Goal: Transaction & Acquisition: Subscribe to service/newsletter

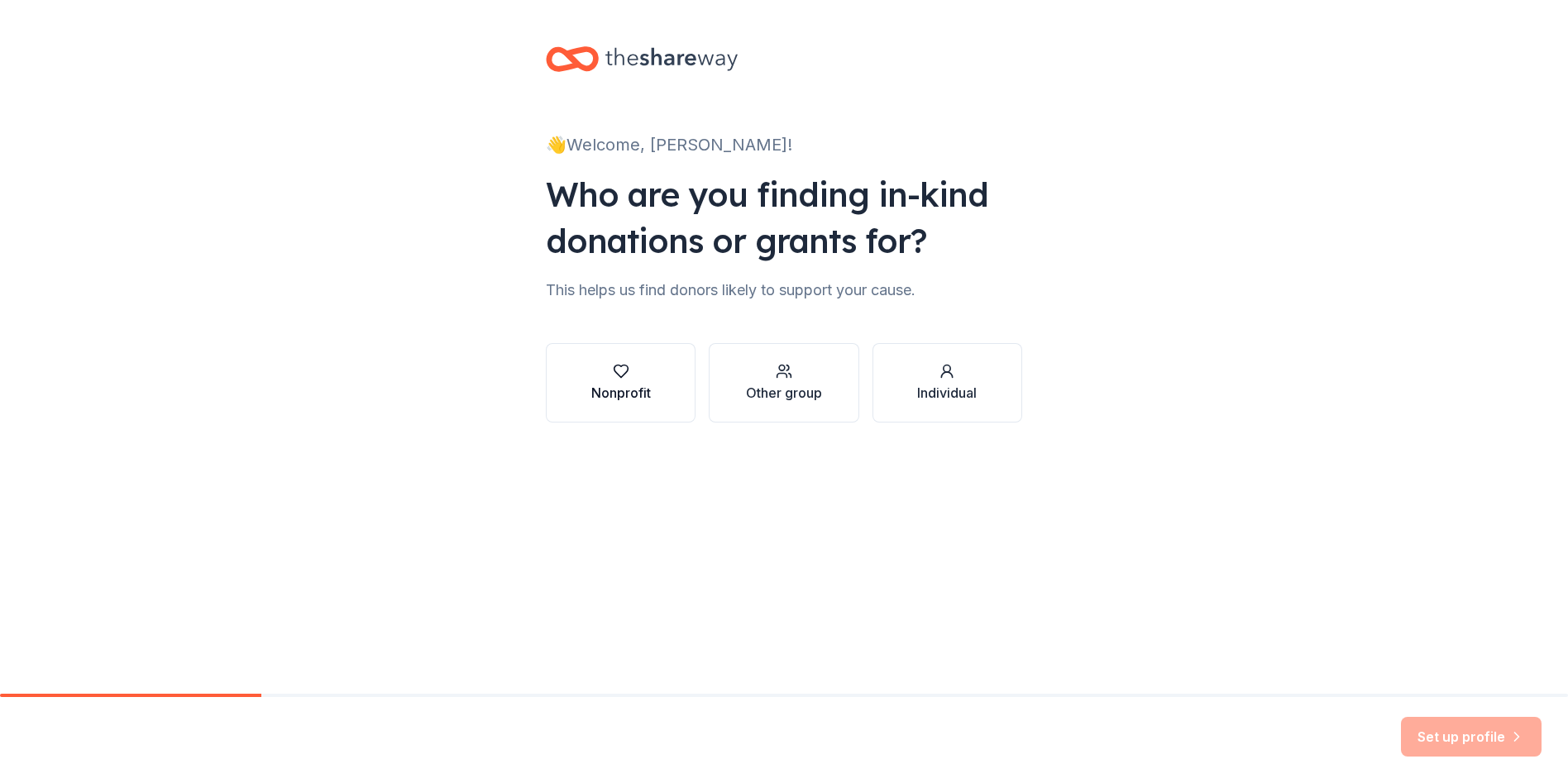
click at [641, 361] on button "Nonprofit" at bounding box center [620, 383] width 150 height 80
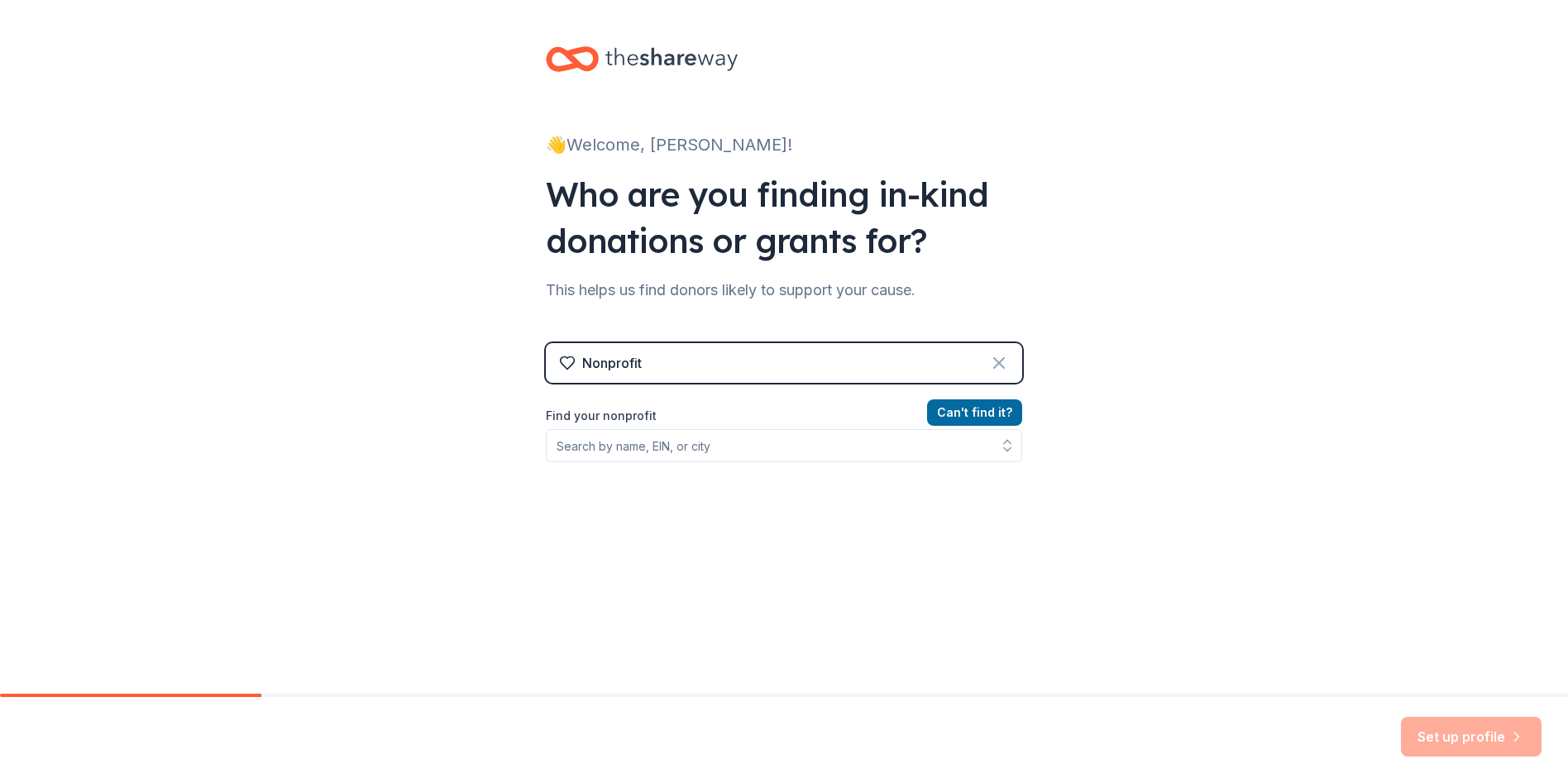
click at [1001, 367] on icon at bounding box center [998, 362] width 20 height 20
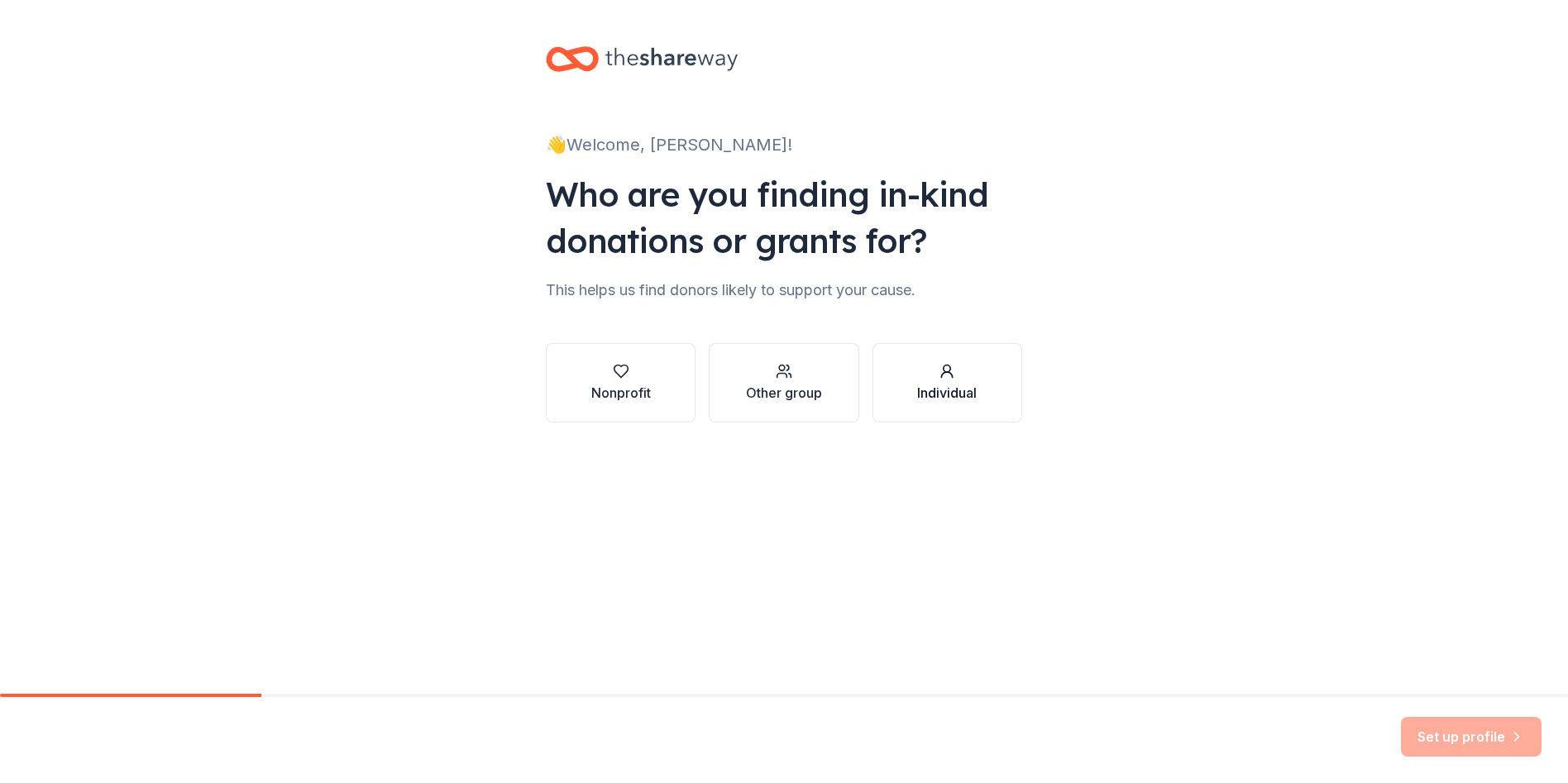
click at [961, 391] on div "Individual" at bounding box center [946, 392] width 60 height 20
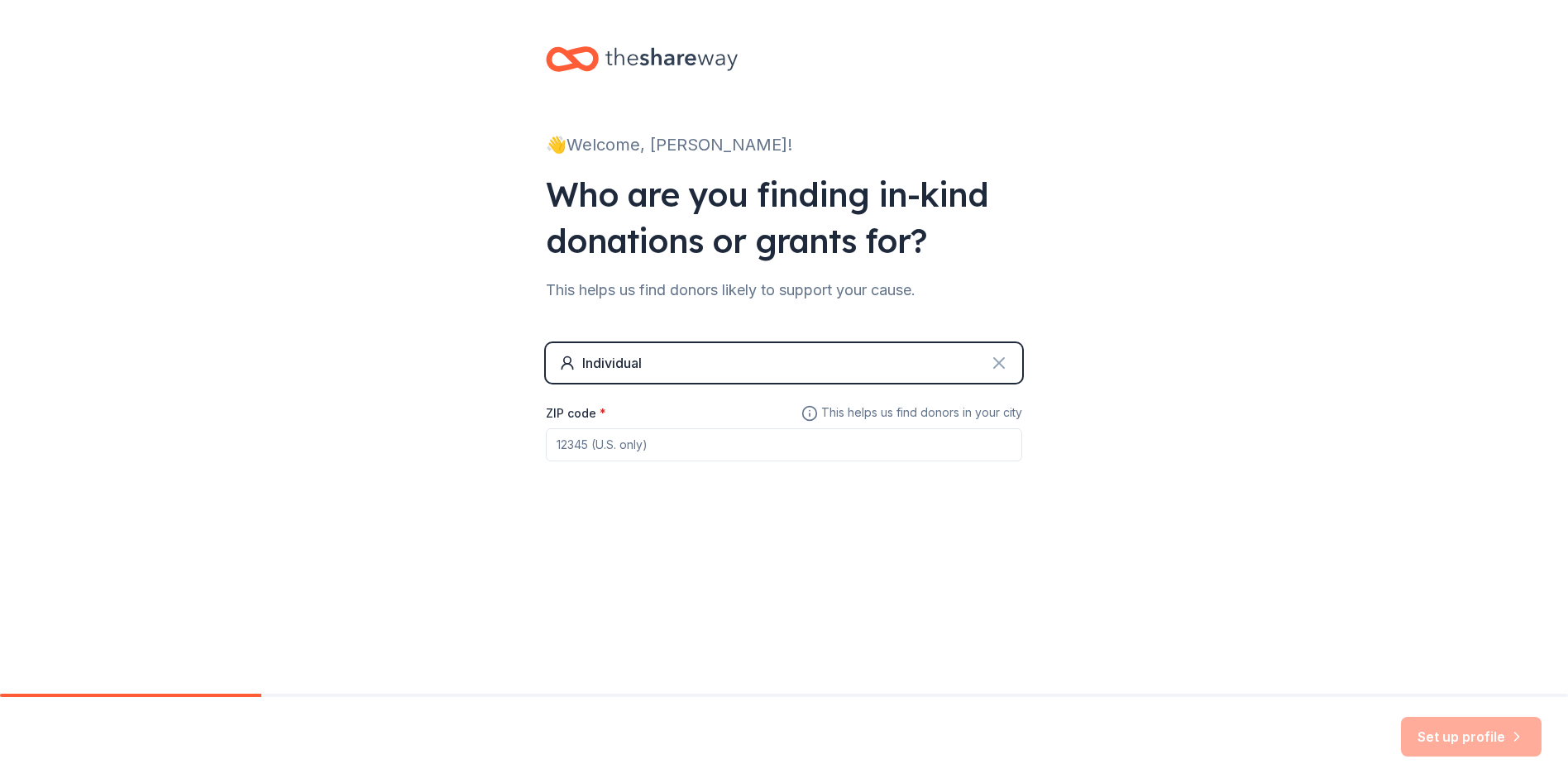
click at [1006, 362] on icon at bounding box center [998, 362] width 20 height 20
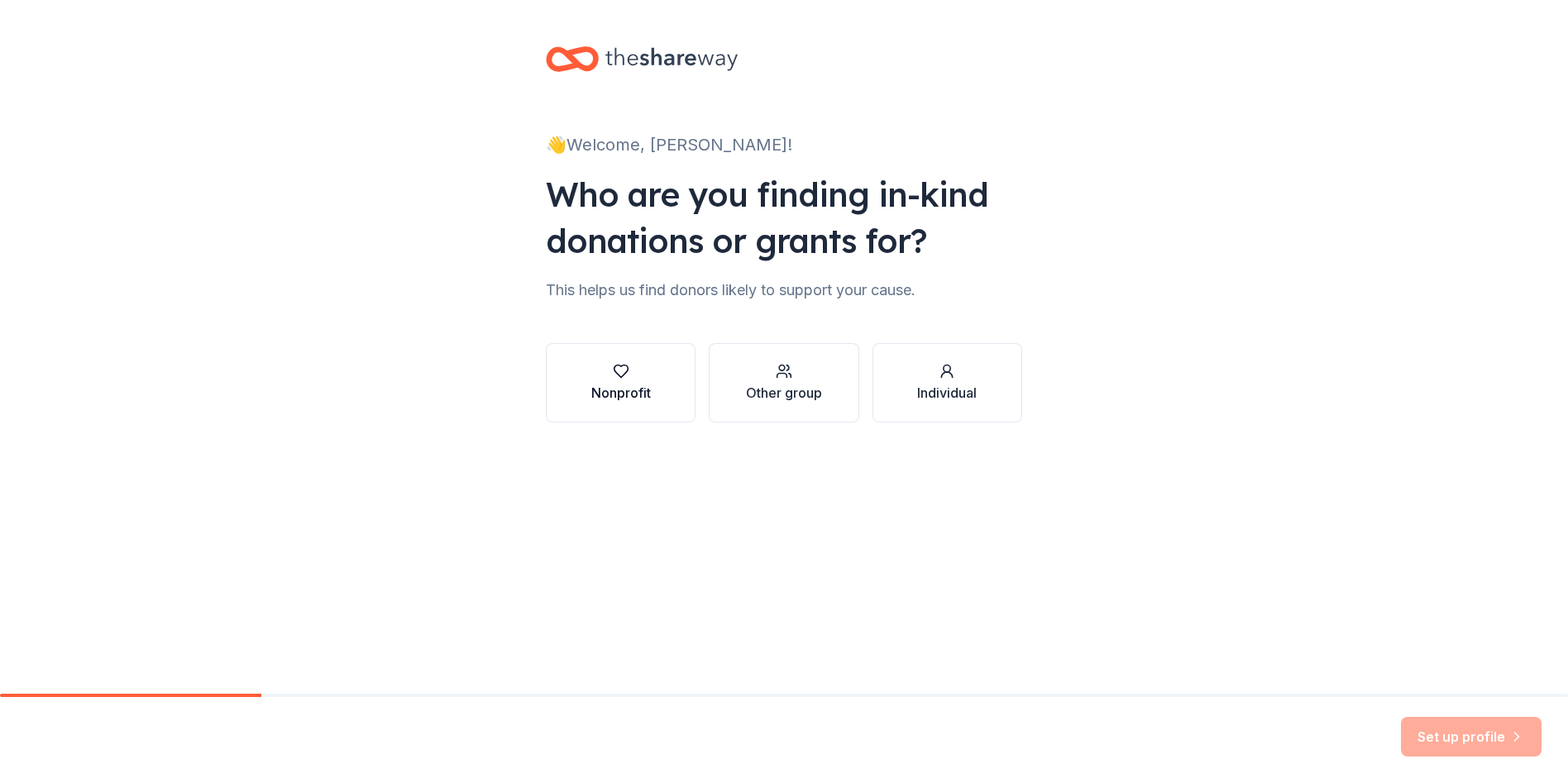
click at [615, 370] on icon "button" at bounding box center [620, 371] width 16 height 16
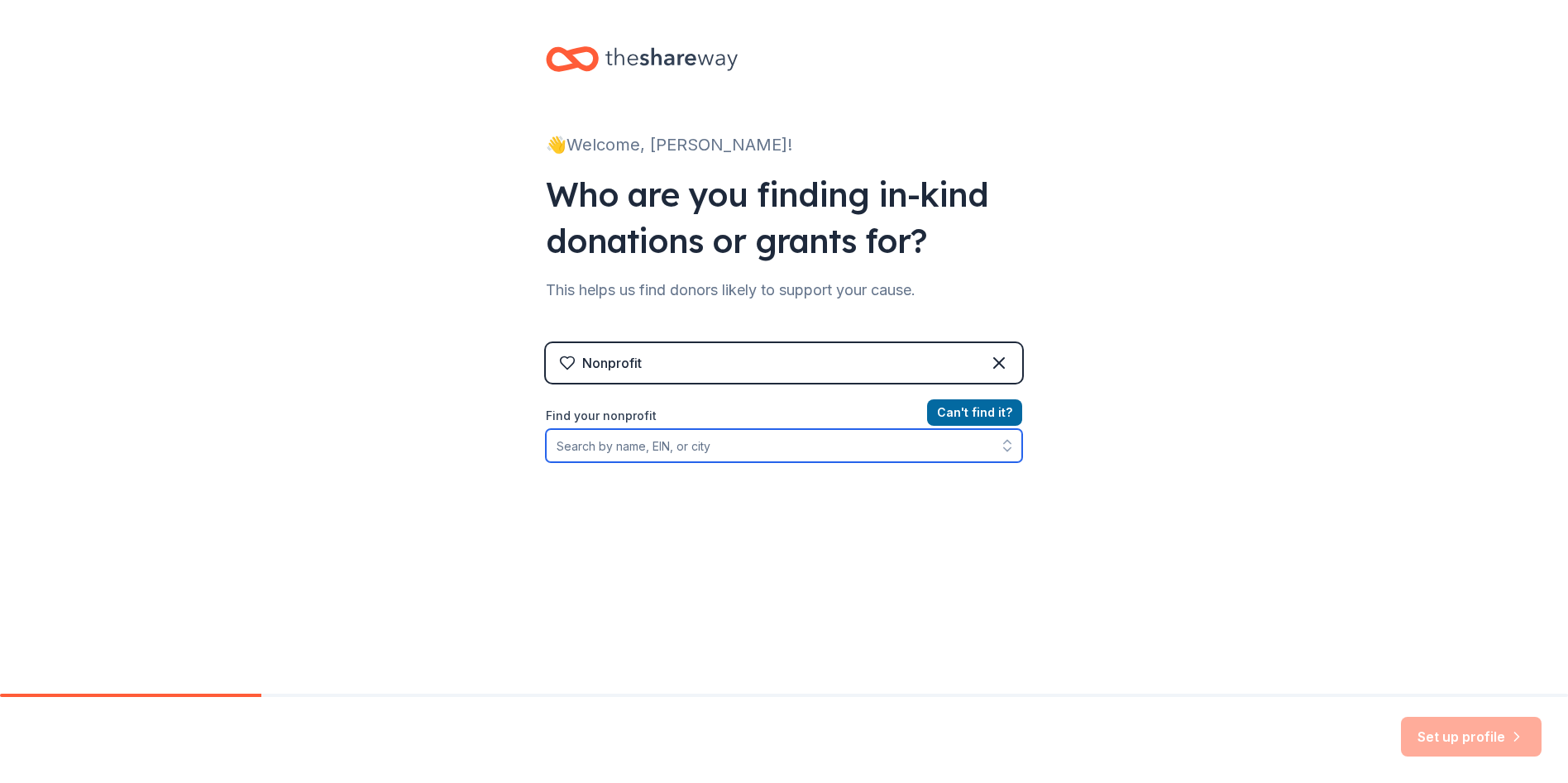
click at [870, 444] on input "Find your nonprofit" at bounding box center [783, 446] width 476 height 33
type input "60649"
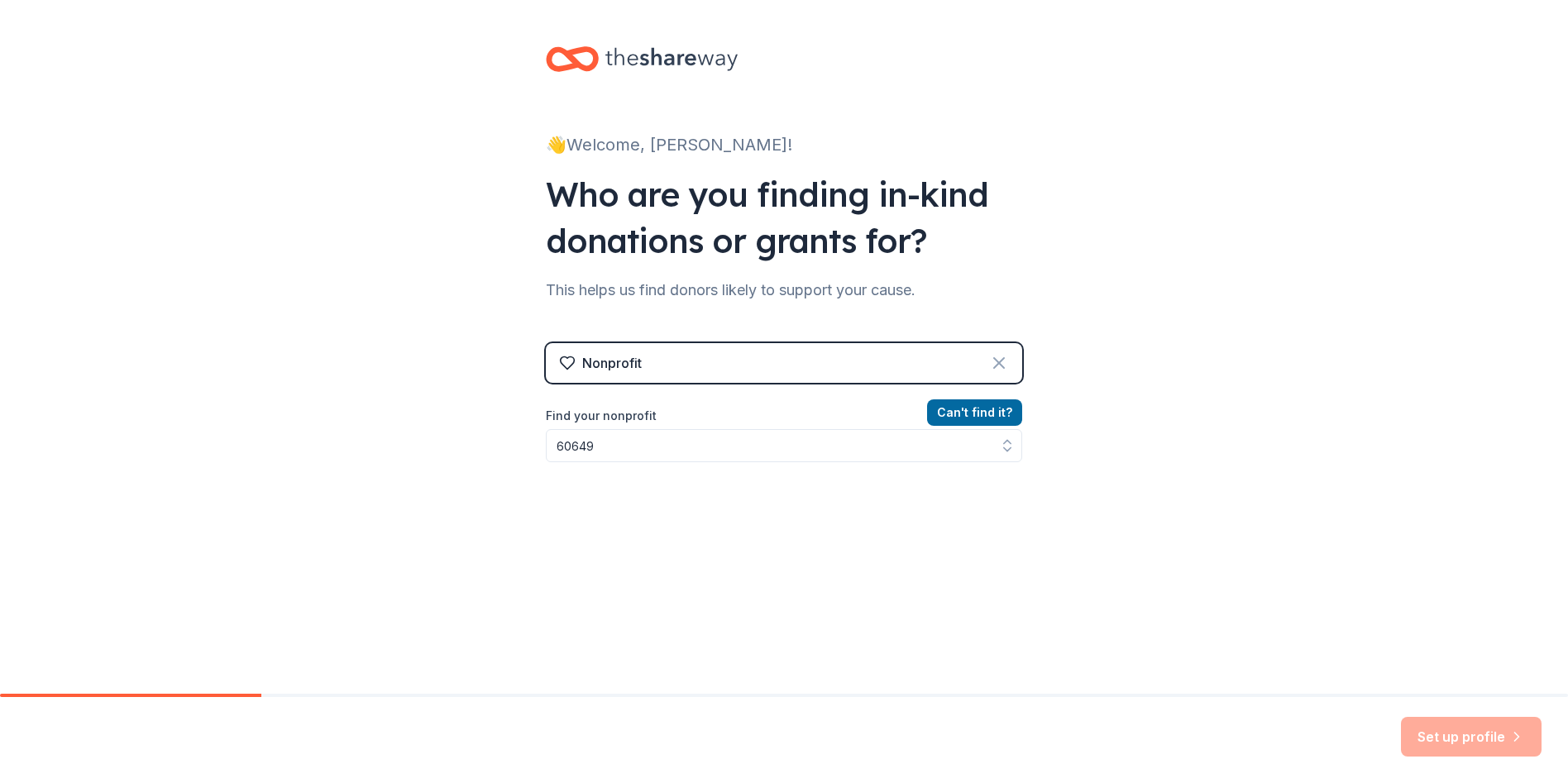
click at [996, 362] on icon at bounding box center [998, 362] width 20 height 20
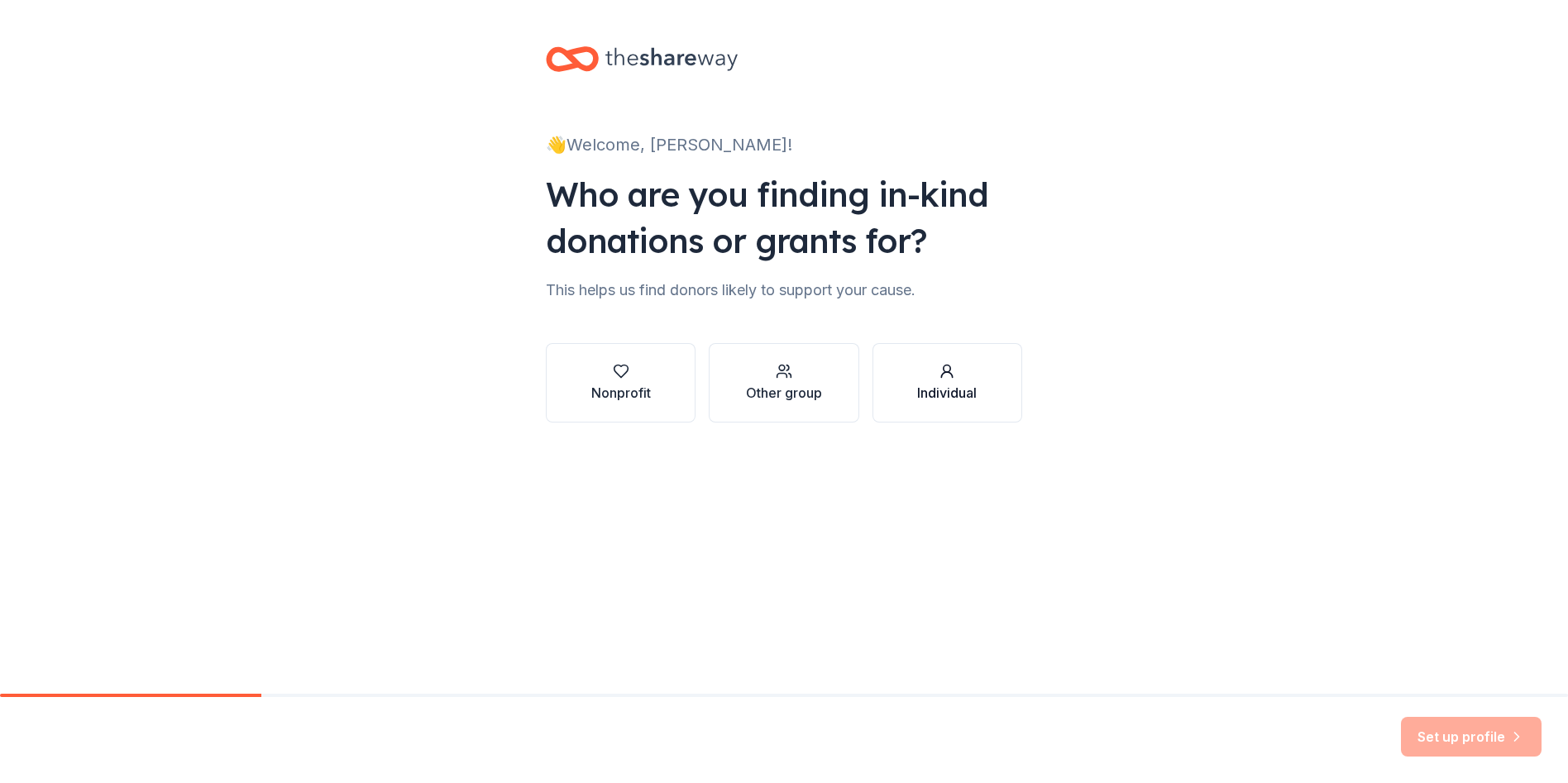
click at [992, 366] on button "Individual" at bounding box center [947, 383] width 150 height 80
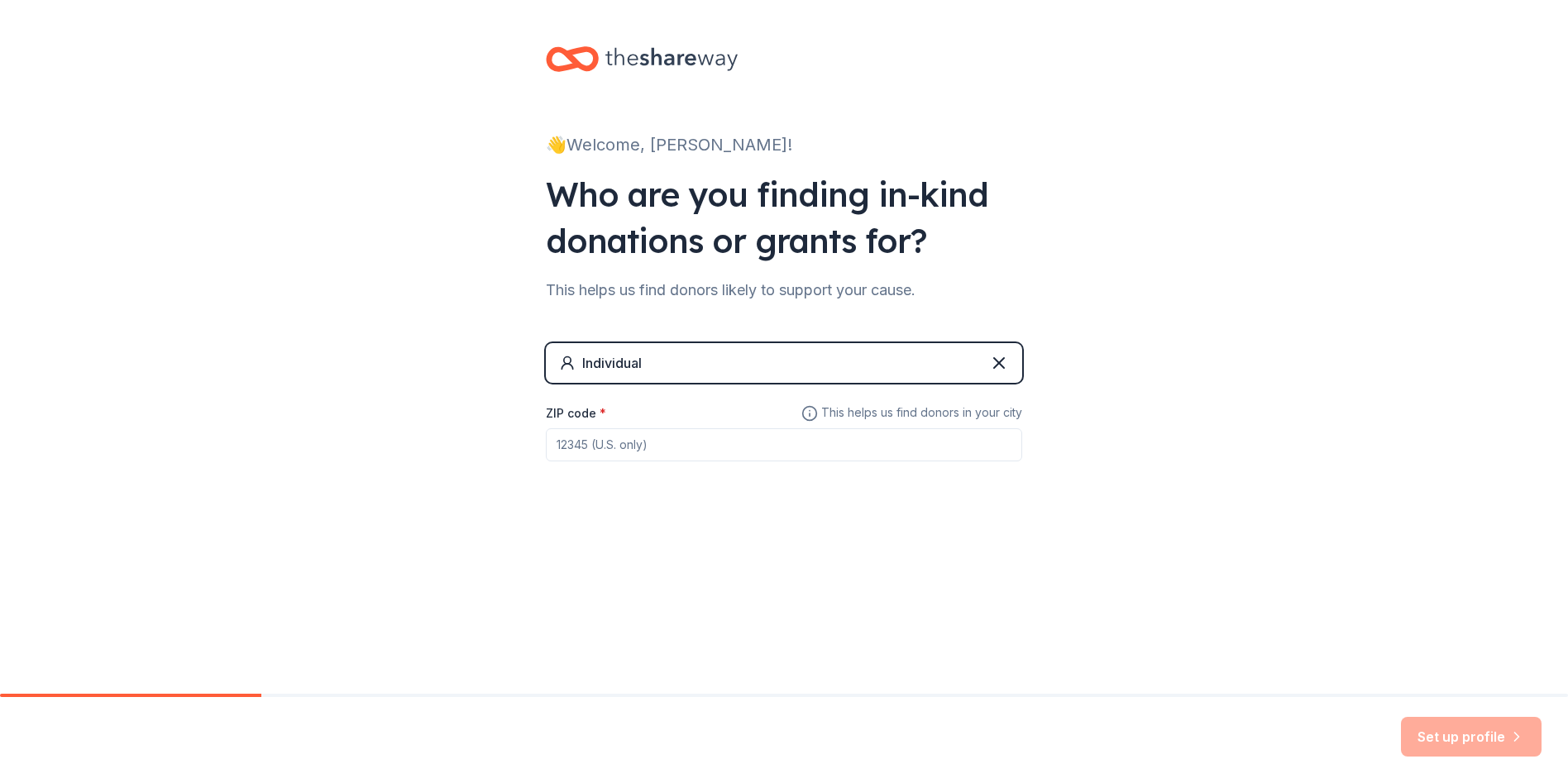
click at [768, 458] on input "ZIP code *" at bounding box center [783, 445] width 476 height 33
type input "60649"
click at [1036, 558] on div "👋 Welcome, [PERSON_NAME]! Who are you finding in-kind donations or grants for? …" at bounding box center [784, 287] width 529 height 574
click at [1480, 747] on button "Set up profile" at bounding box center [1471, 737] width 140 height 40
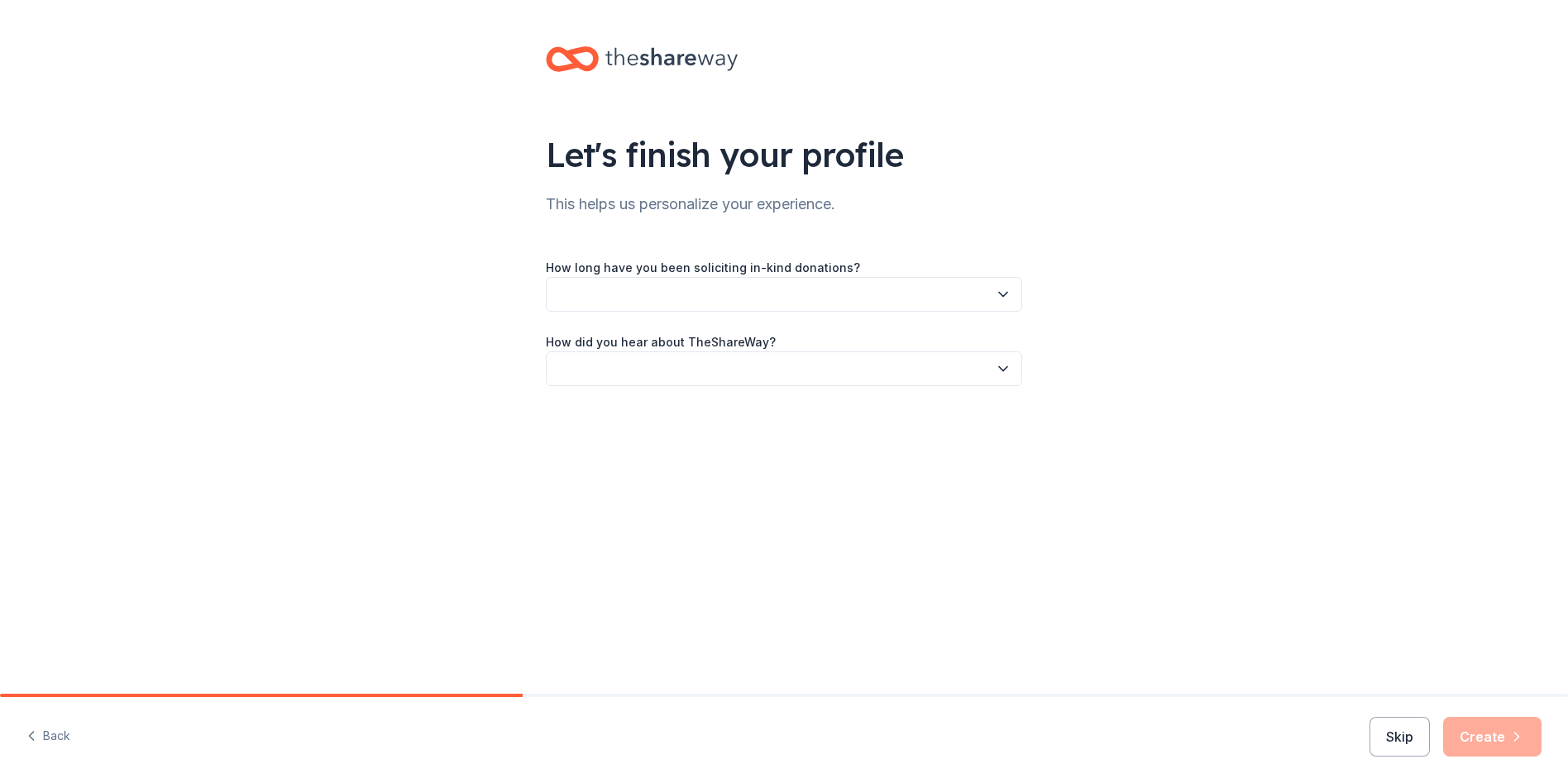
click at [843, 290] on button "button" at bounding box center [783, 294] width 476 height 35
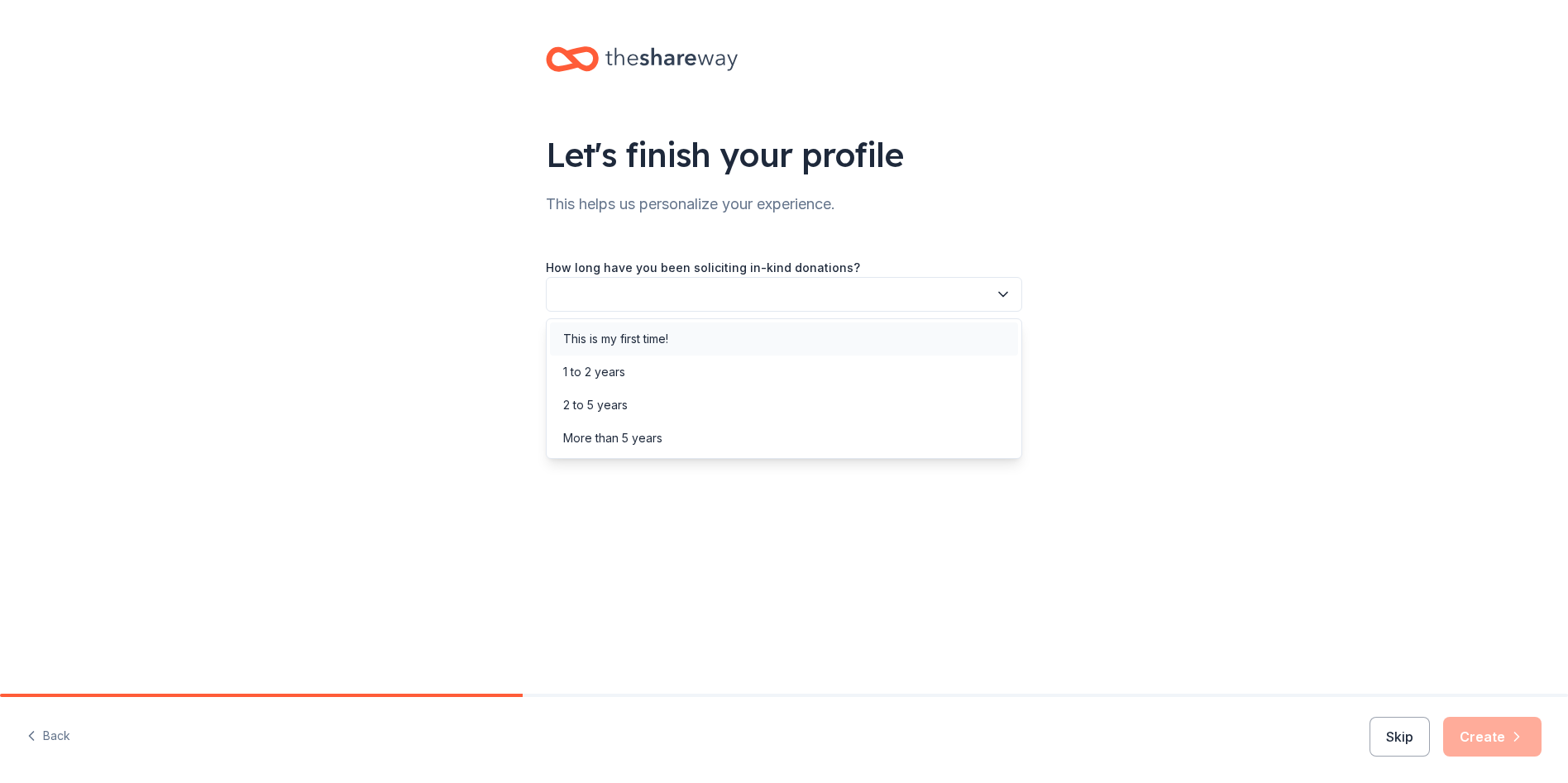
click at [698, 337] on div "This is my first time!" at bounding box center [784, 339] width 468 height 33
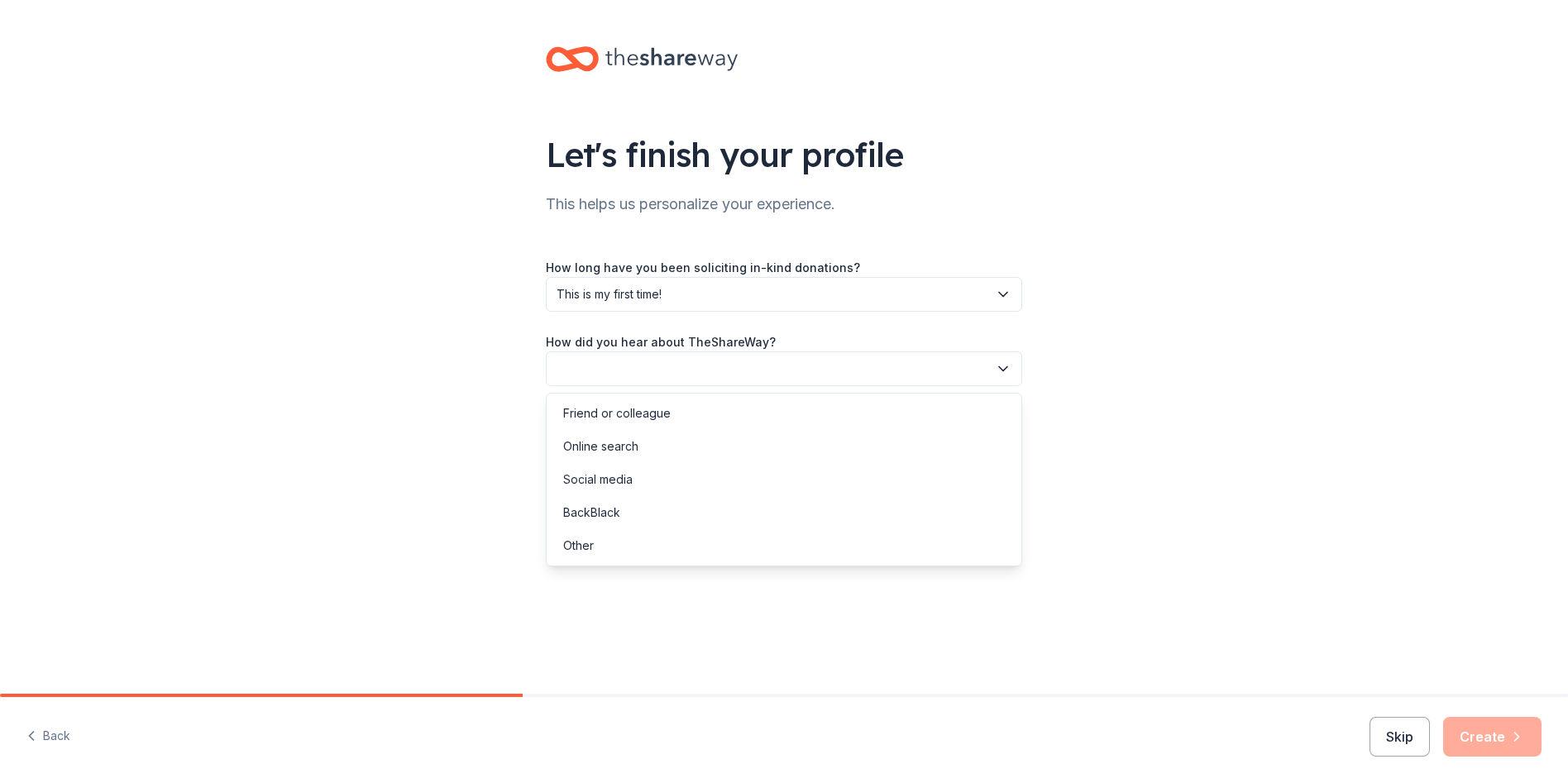
click at [730, 364] on button "button" at bounding box center [783, 369] width 476 height 35
click at [659, 437] on div "Online search" at bounding box center [784, 447] width 468 height 33
click at [1483, 758] on div "Back Skip Create" at bounding box center [784, 740] width 1568 height 86
click at [1484, 734] on button "Create" at bounding box center [1492, 737] width 98 height 40
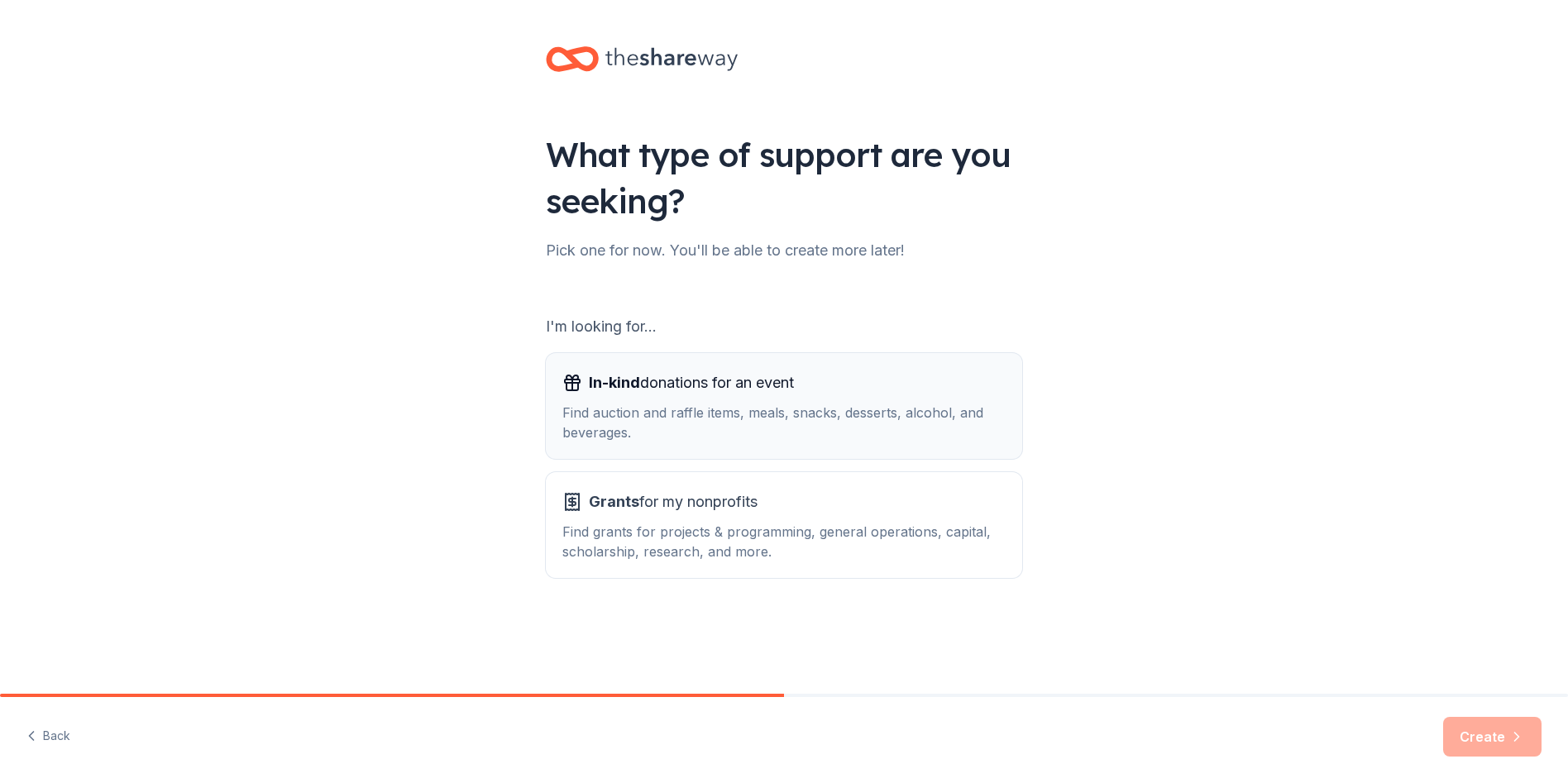
click at [900, 420] on div "Find auction and raffle items, meals, snacks, desserts, alcohol, and beverages." at bounding box center [783, 422] width 443 height 40
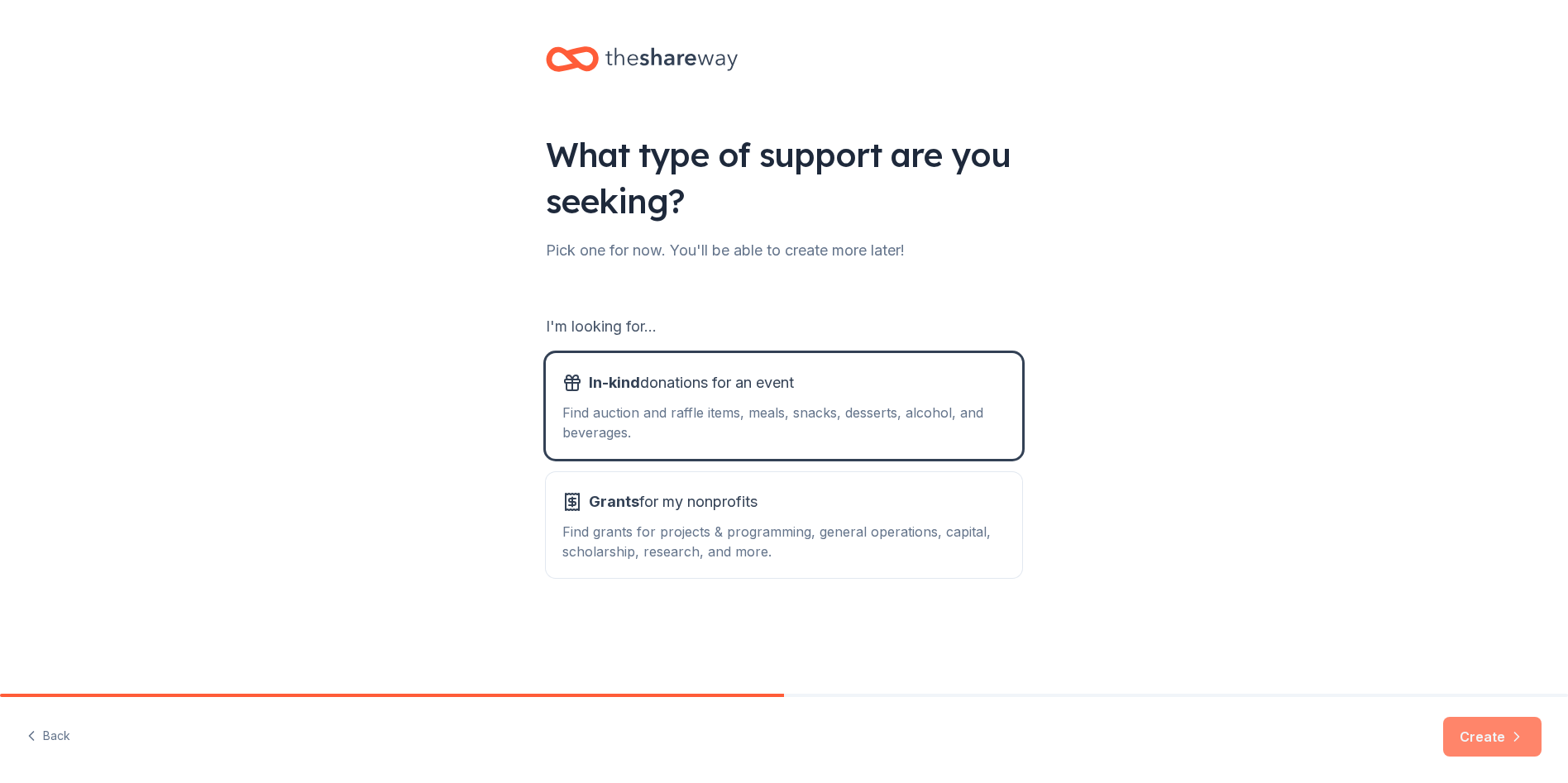
click at [1504, 728] on button "Create" at bounding box center [1492, 737] width 98 height 40
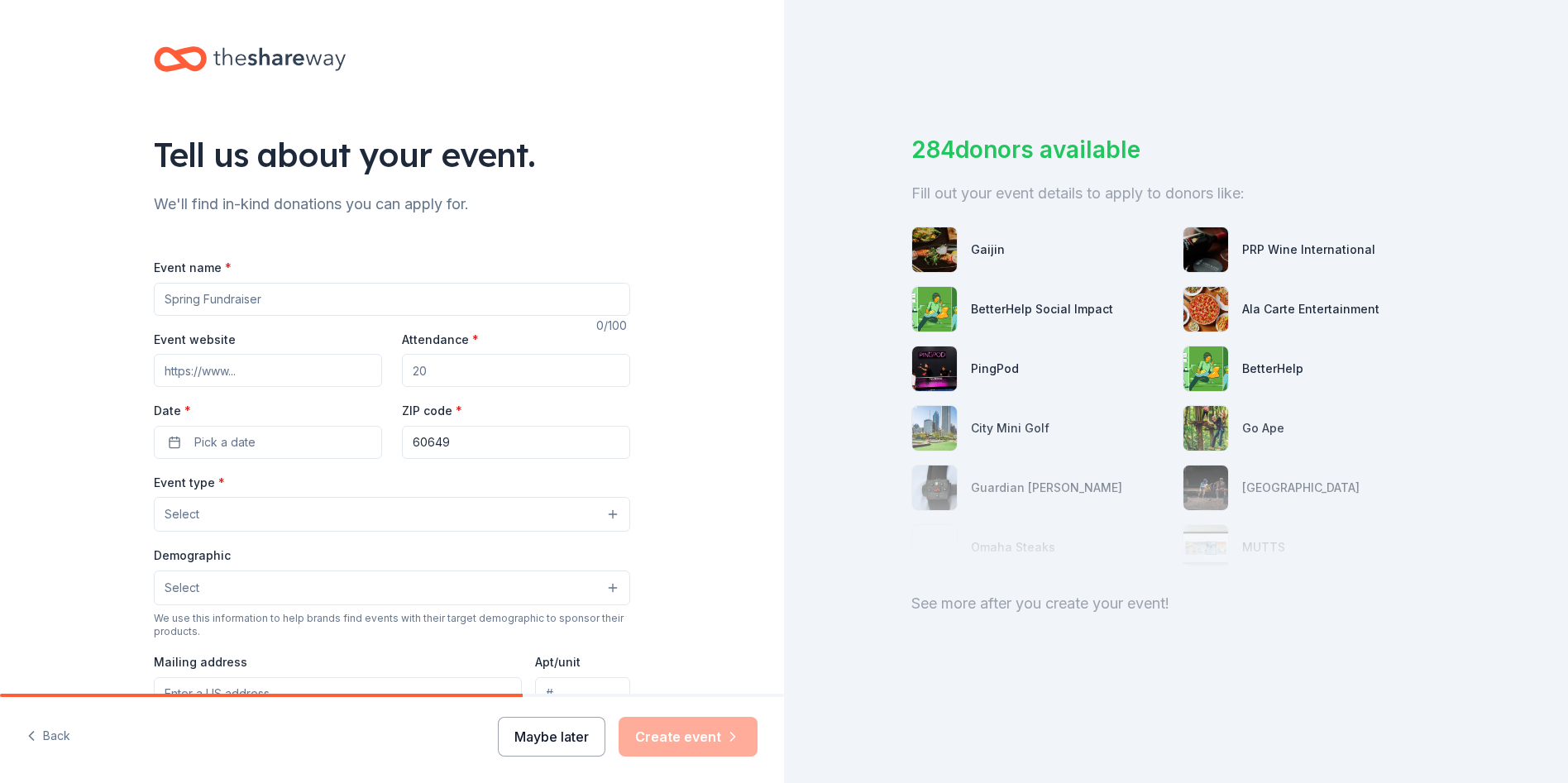
click at [548, 740] on button "Maybe later" at bounding box center [552, 737] width 108 height 40
click at [578, 734] on button "Maybe later" at bounding box center [552, 737] width 108 height 40
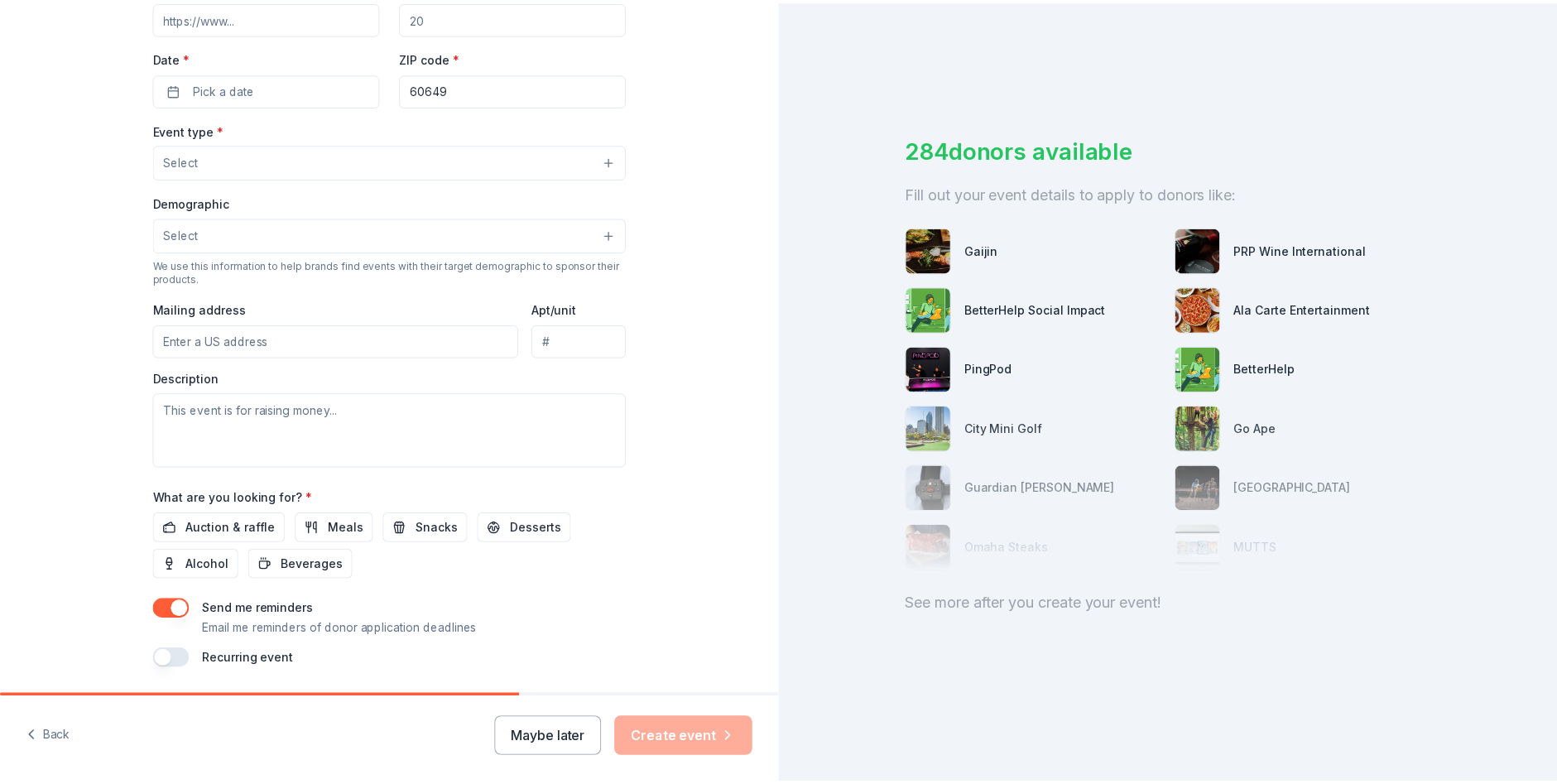
scroll to position [407, 0]
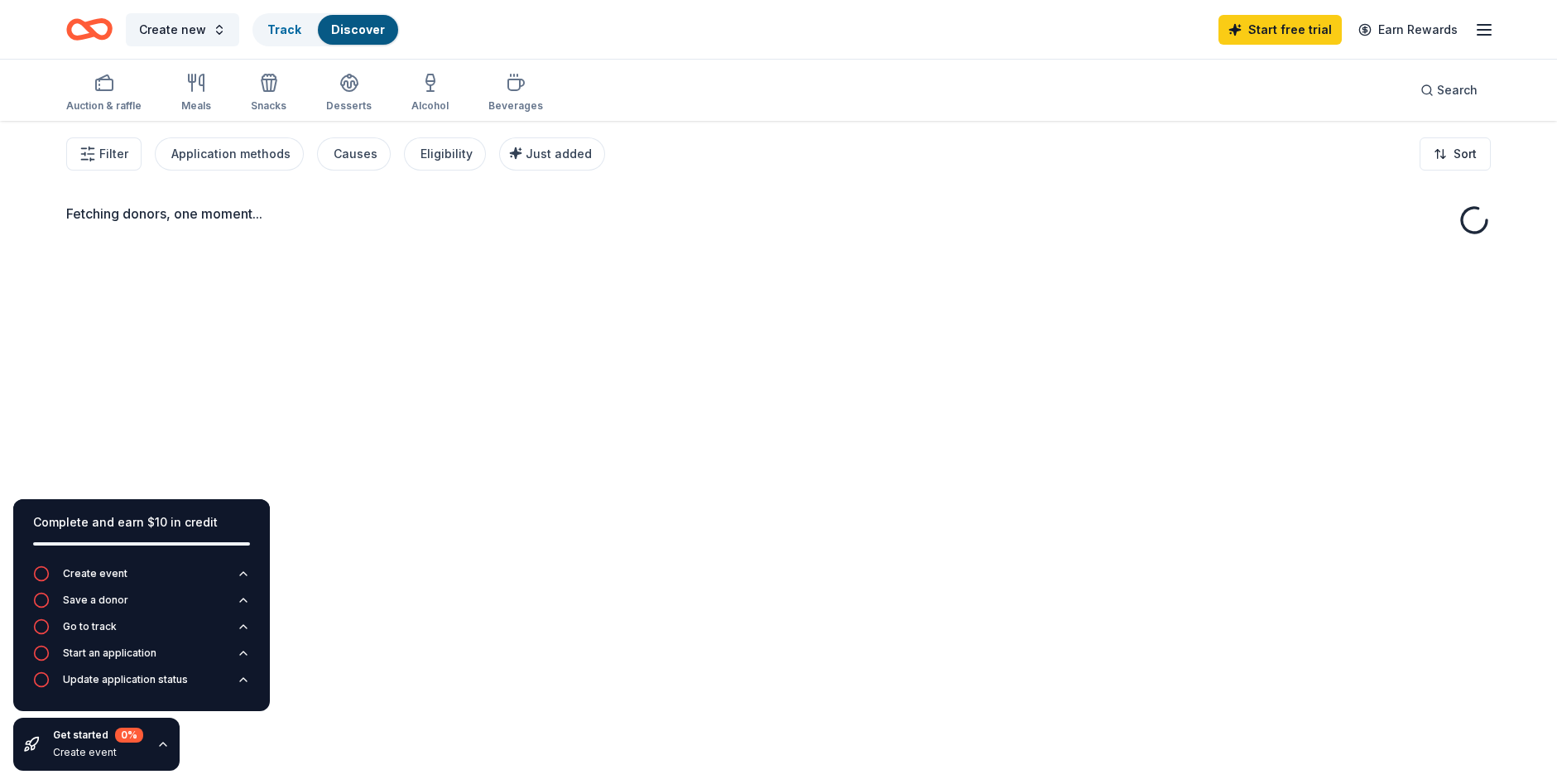
click at [551, 743] on div "Fetching donors, one moment..." at bounding box center [778, 512] width 1557 height 784
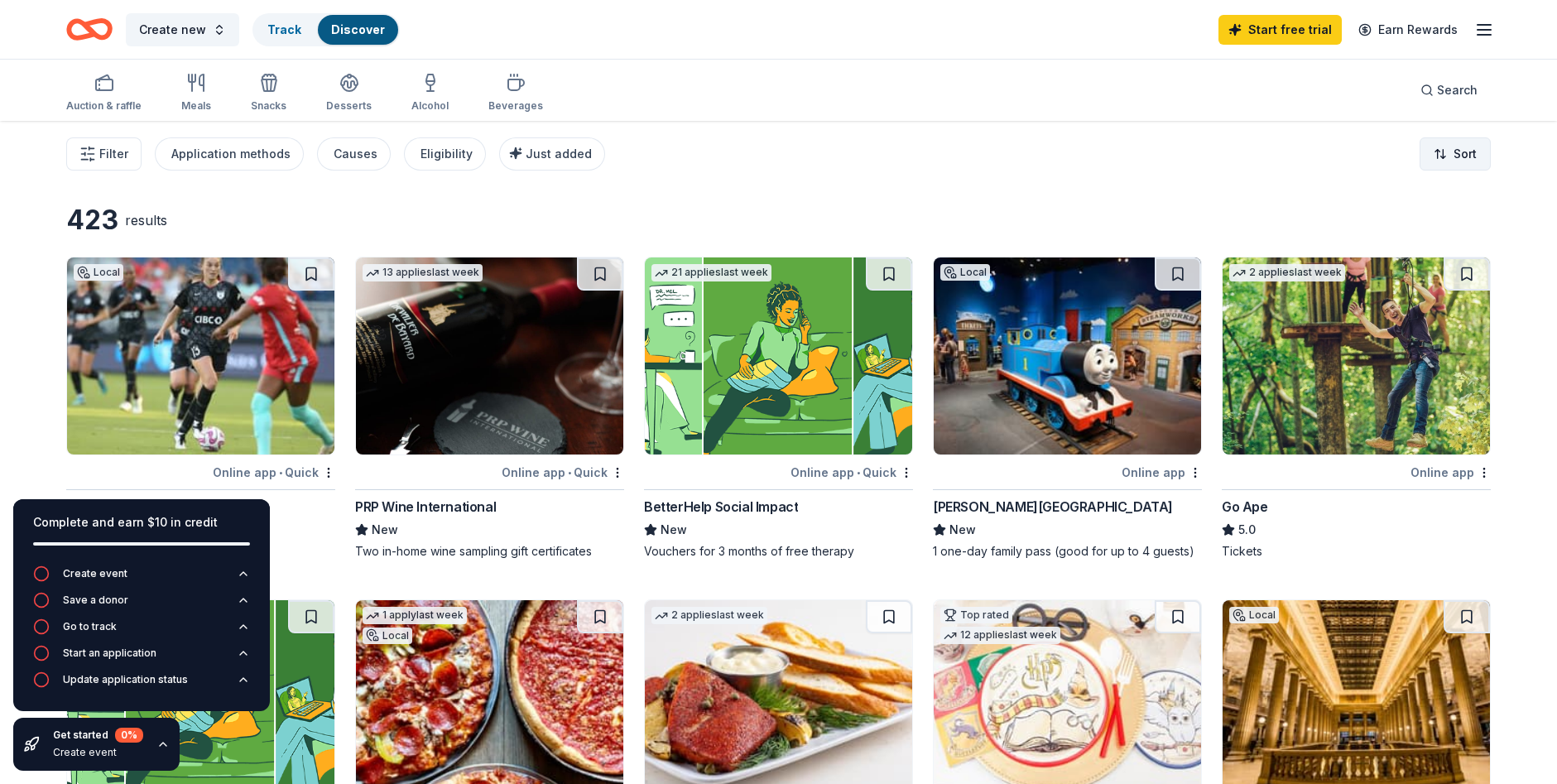
click at [1484, 163] on html "Create new Track Discover Start free trial Earn Rewards Auction & raffle Meals …" at bounding box center [778, 392] width 1557 height 784
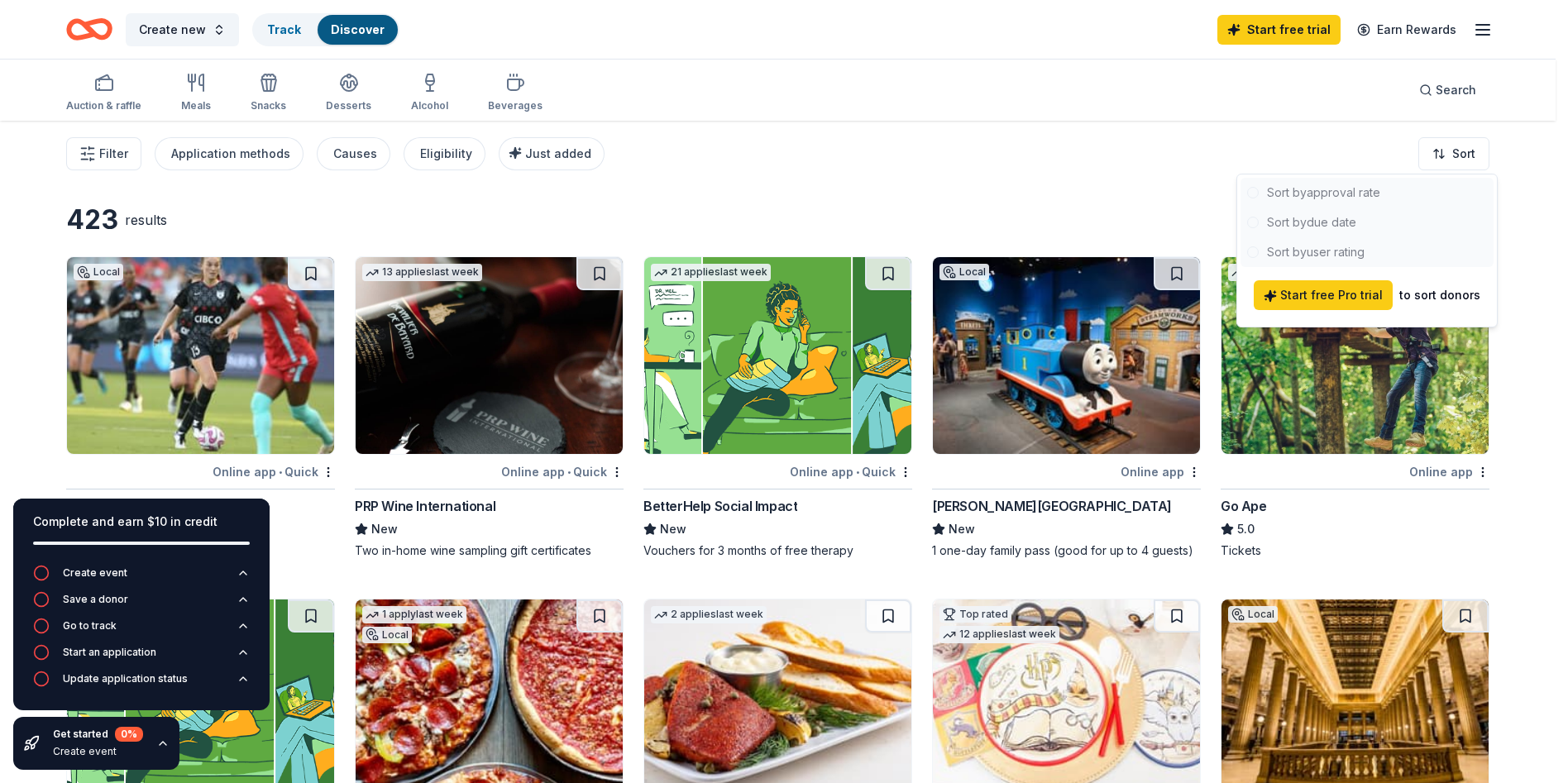
click at [1552, 209] on html "Create new Track Discover Start free trial Earn Rewards Auction & raffle Meals …" at bounding box center [784, 391] width 1568 height 783
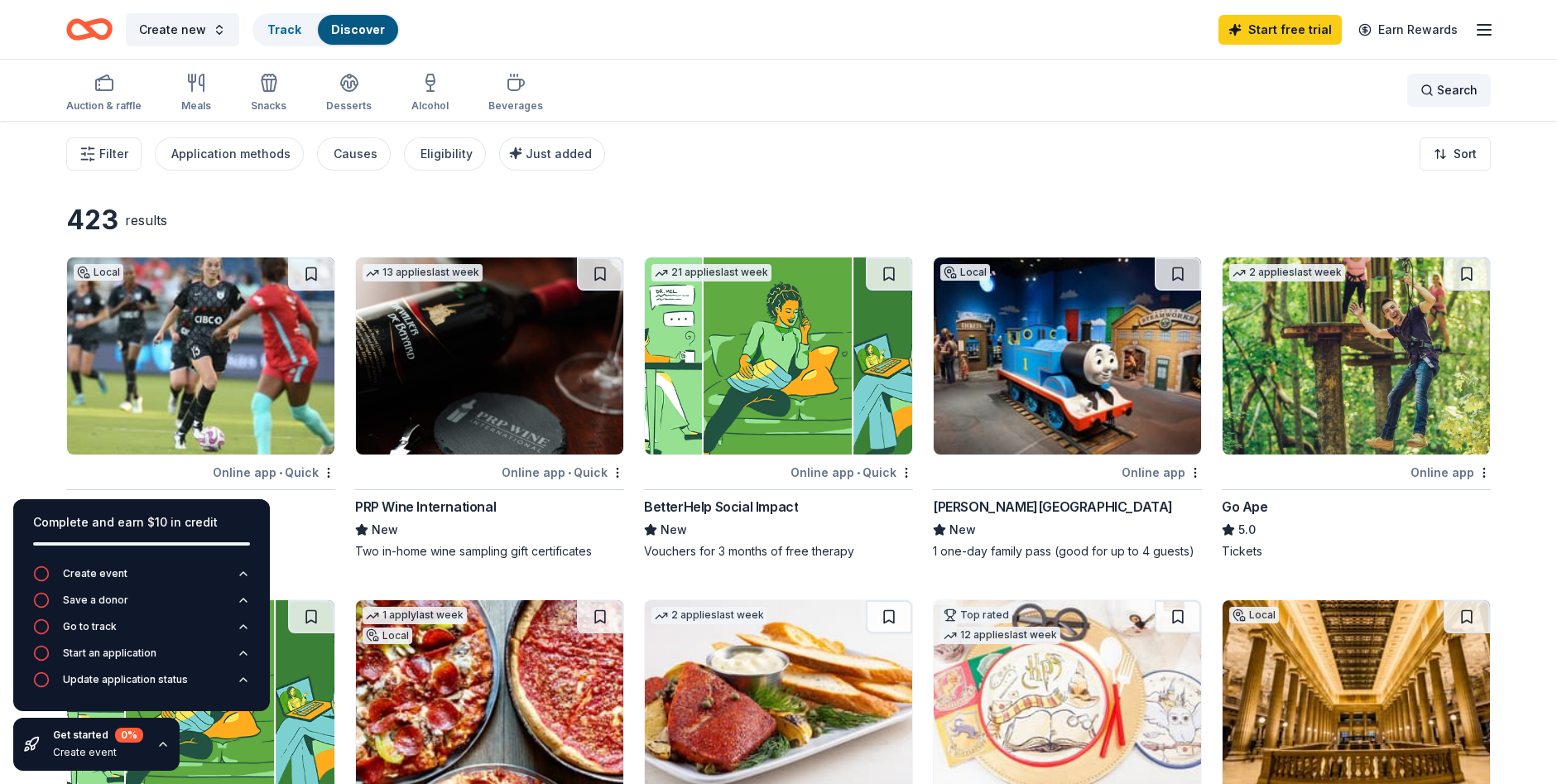
click at [1438, 98] on span "Search" at bounding box center [1457, 89] width 41 height 20
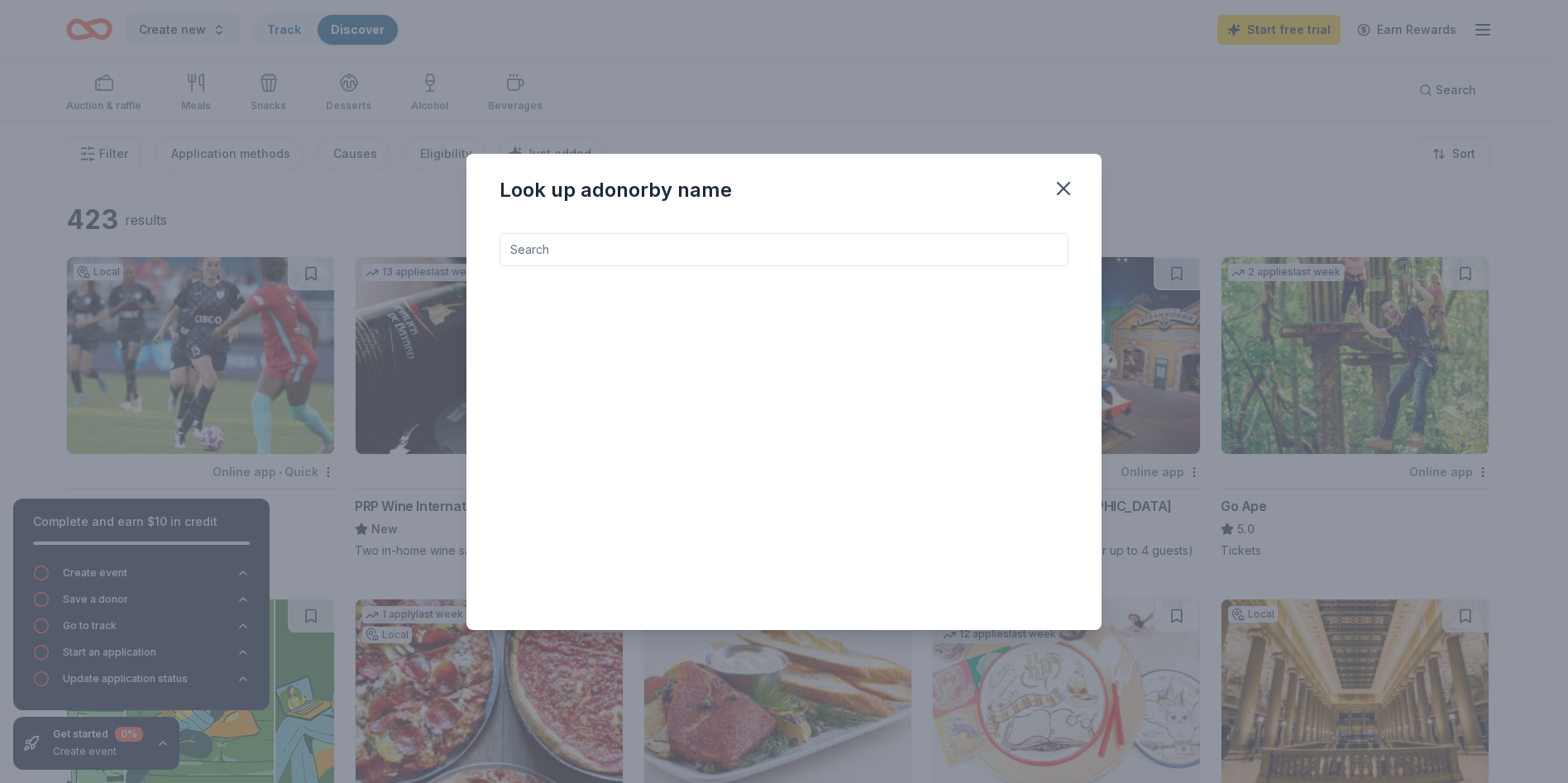
click at [749, 257] on input at bounding box center [784, 250] width 569 height 33
click at [1115, 134] on div "Look up a donor by name" at bounding box center [784, 391] width 1568 height 783
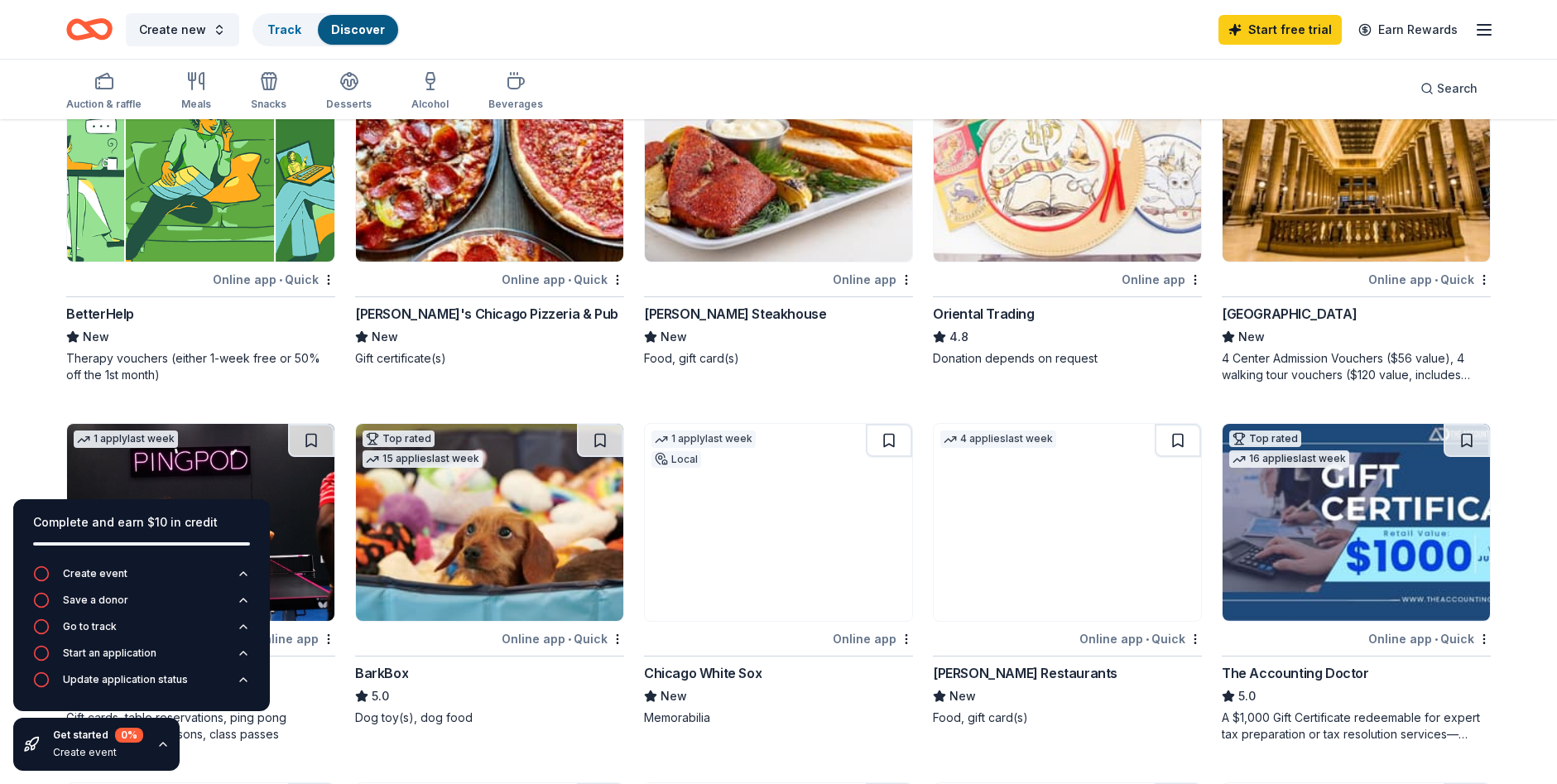
scroll to position [579, 0]
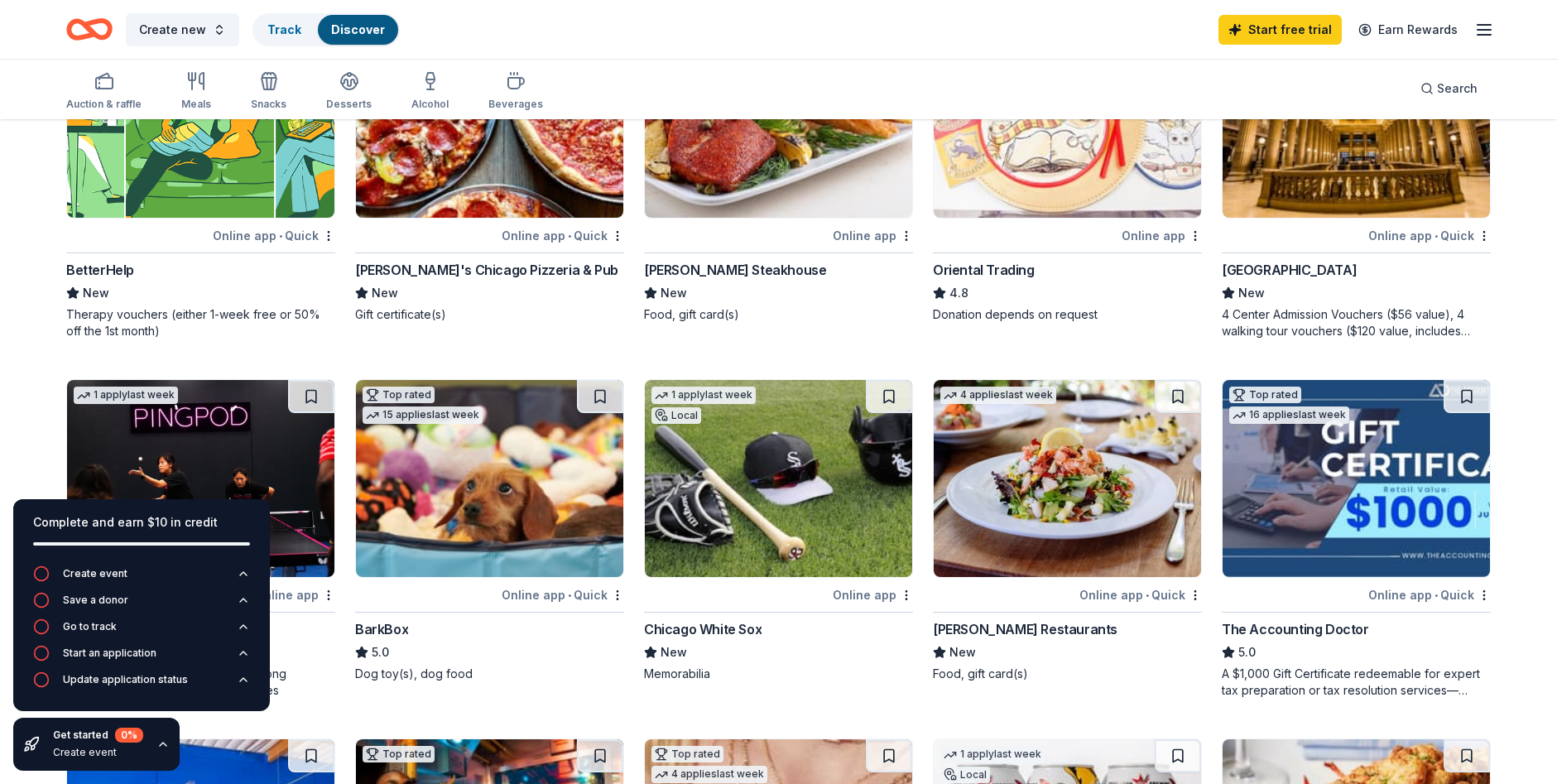
click at [160, 740] on icon "button" at bounding box center [162, 743] width 13 height 13
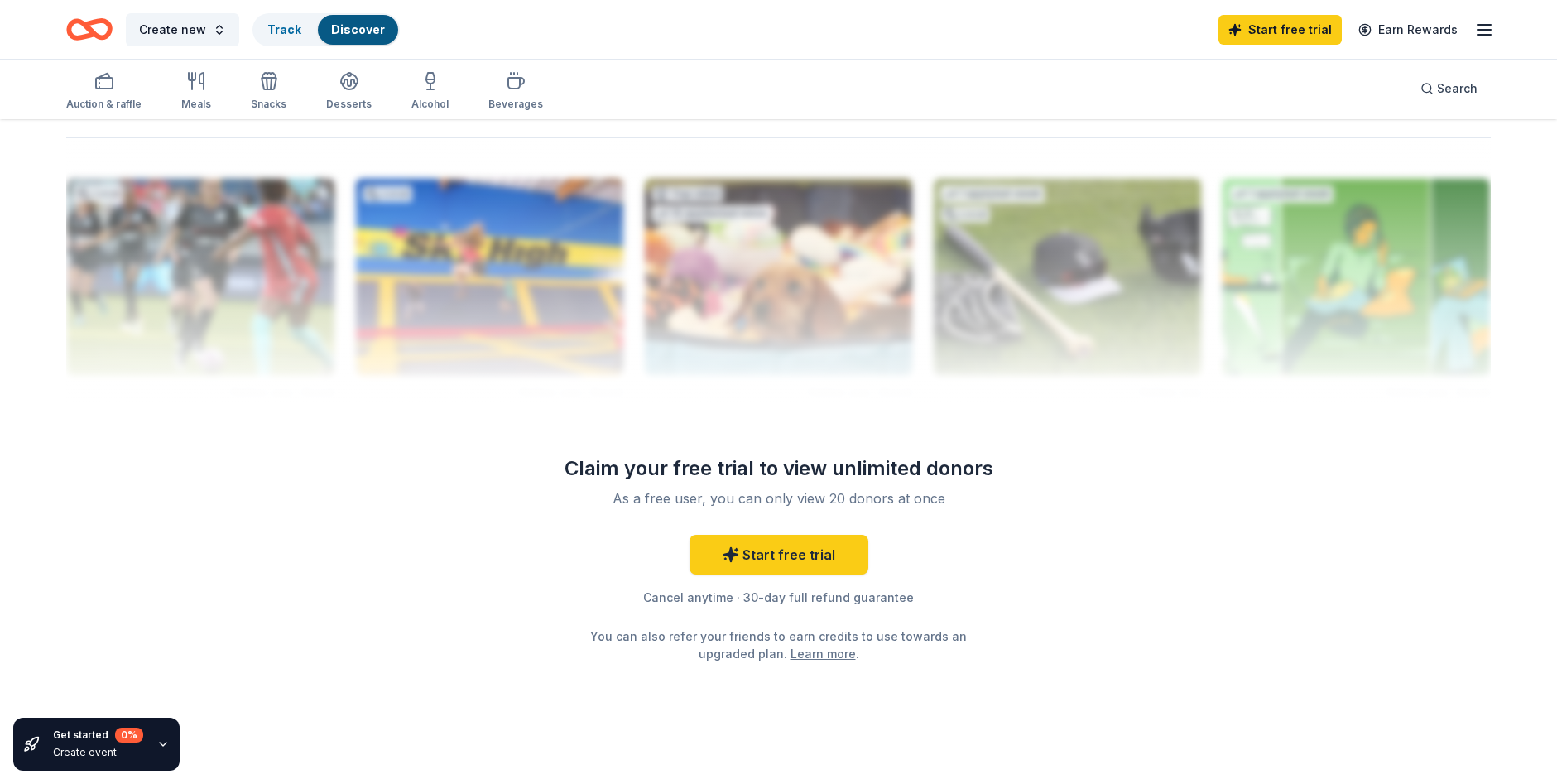
scroll to position [1557, 0]
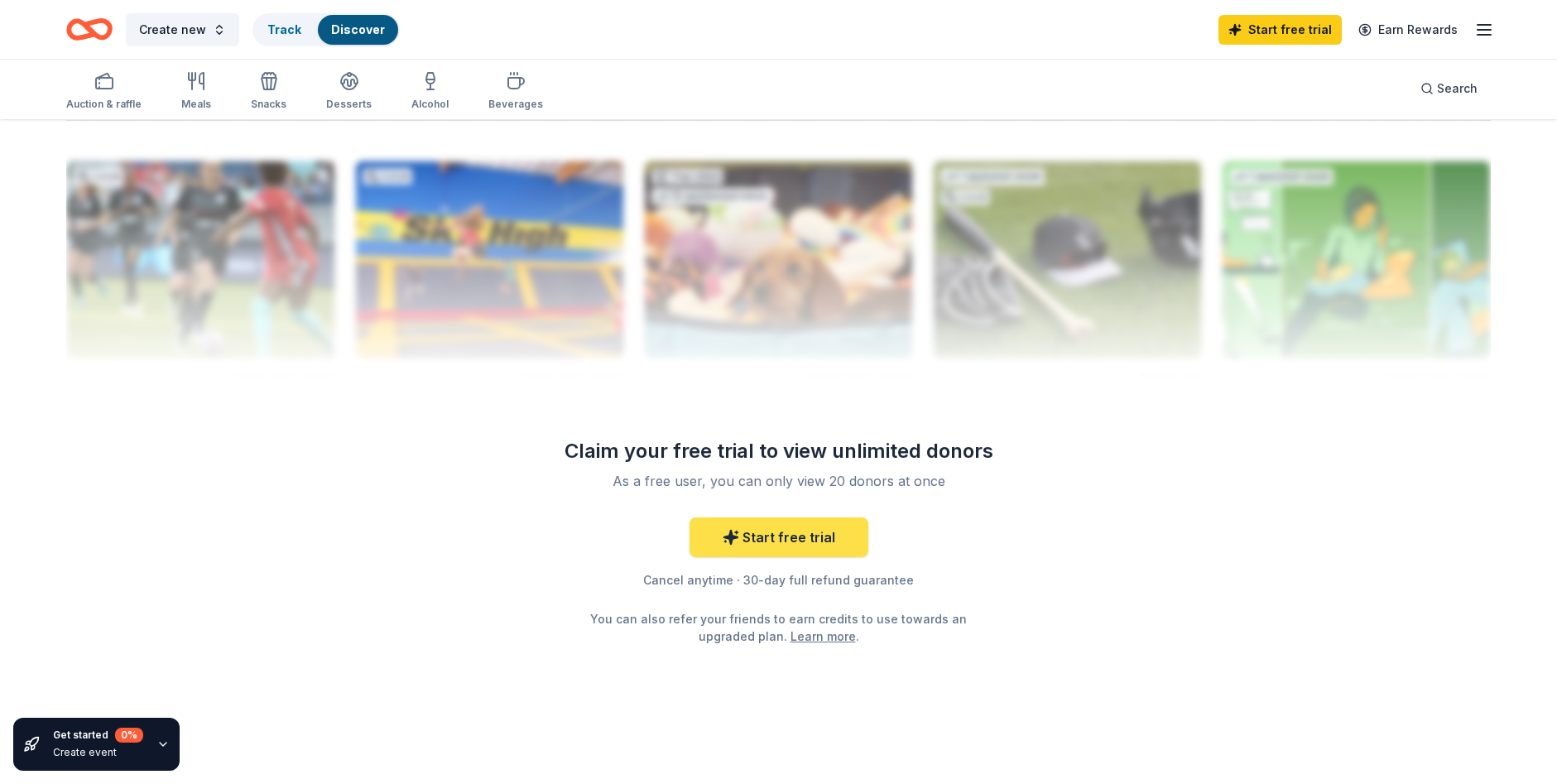
click at [815, 545] on link "Start free trial" at bounding box center [779, 537] width 179 height 40
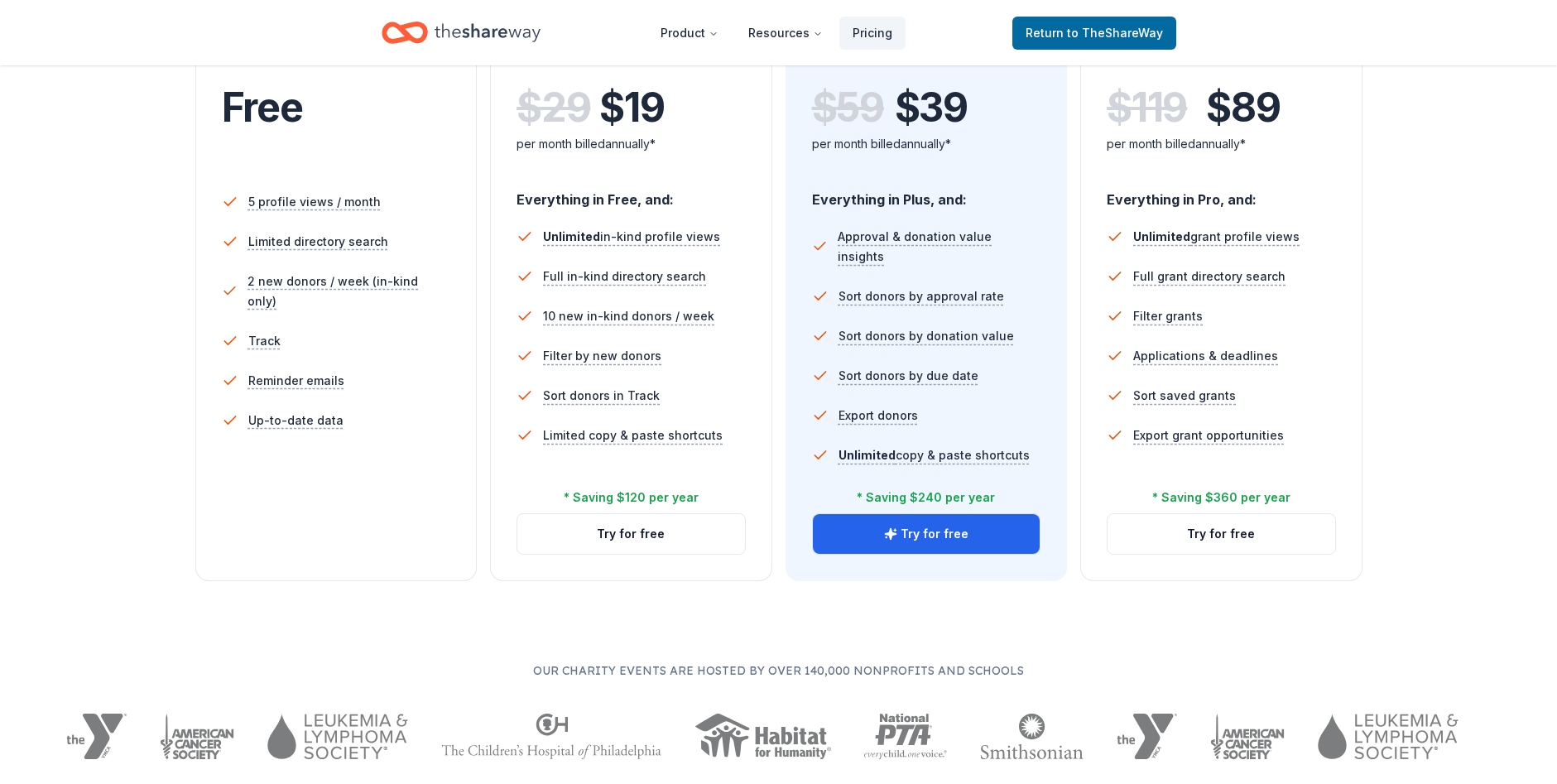
scroll to position [414, 0]
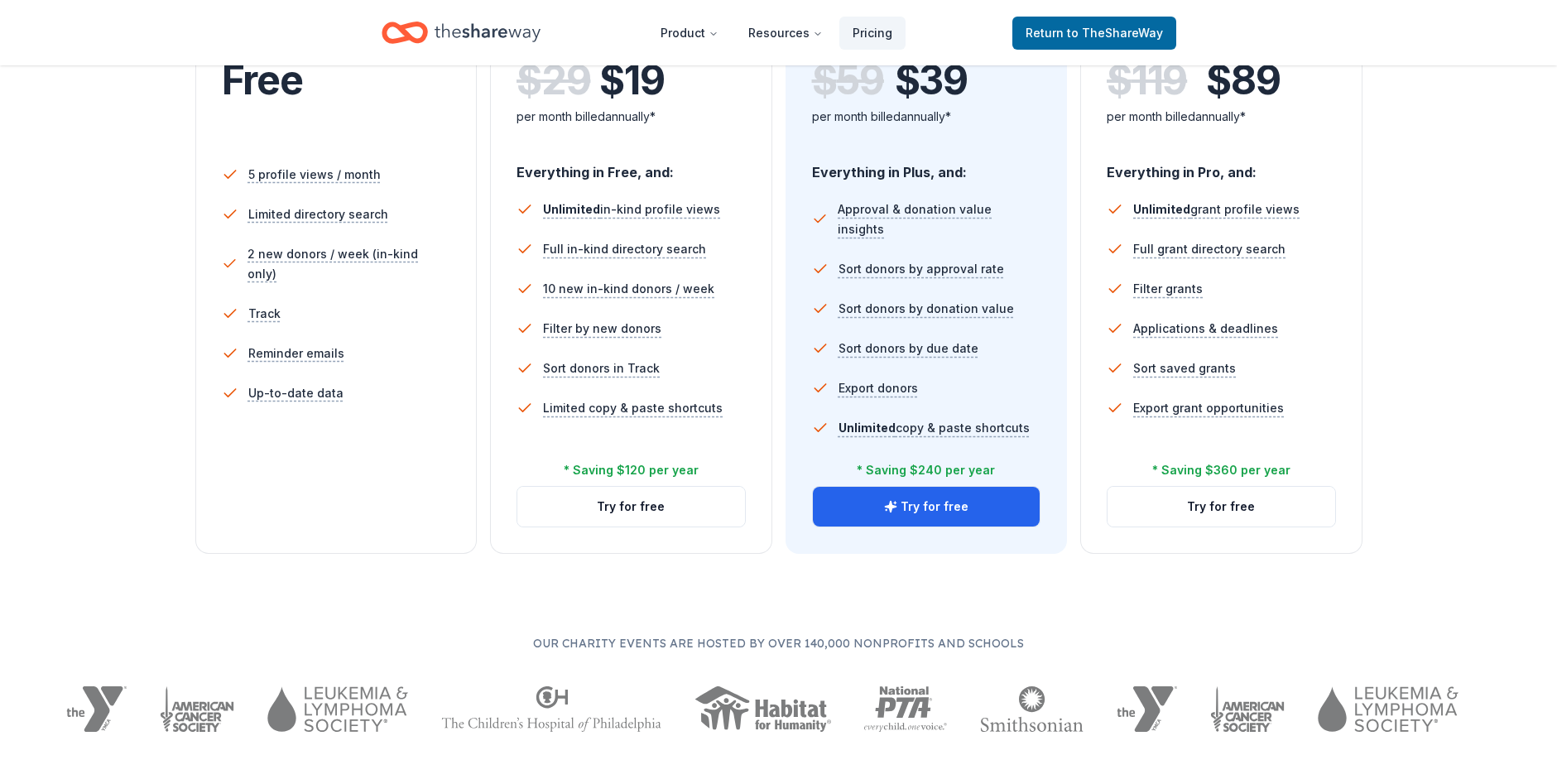
click at [382, 470] on div "5 profile views / month Limited directory search 2 new donors / week (in-kind o…" at bounding box center [336, 313] width 229 height 331
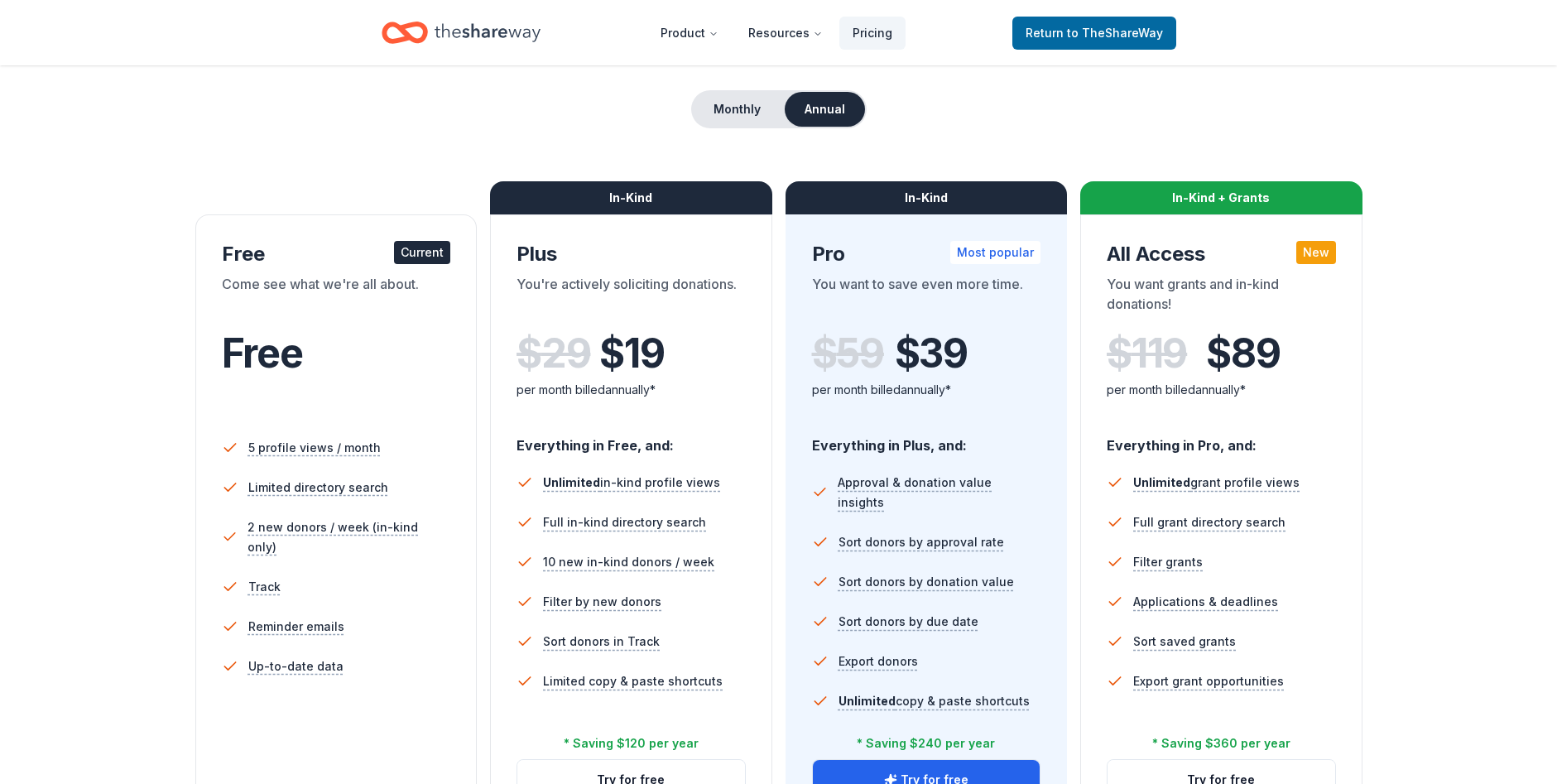
scroll to position [0, 0]
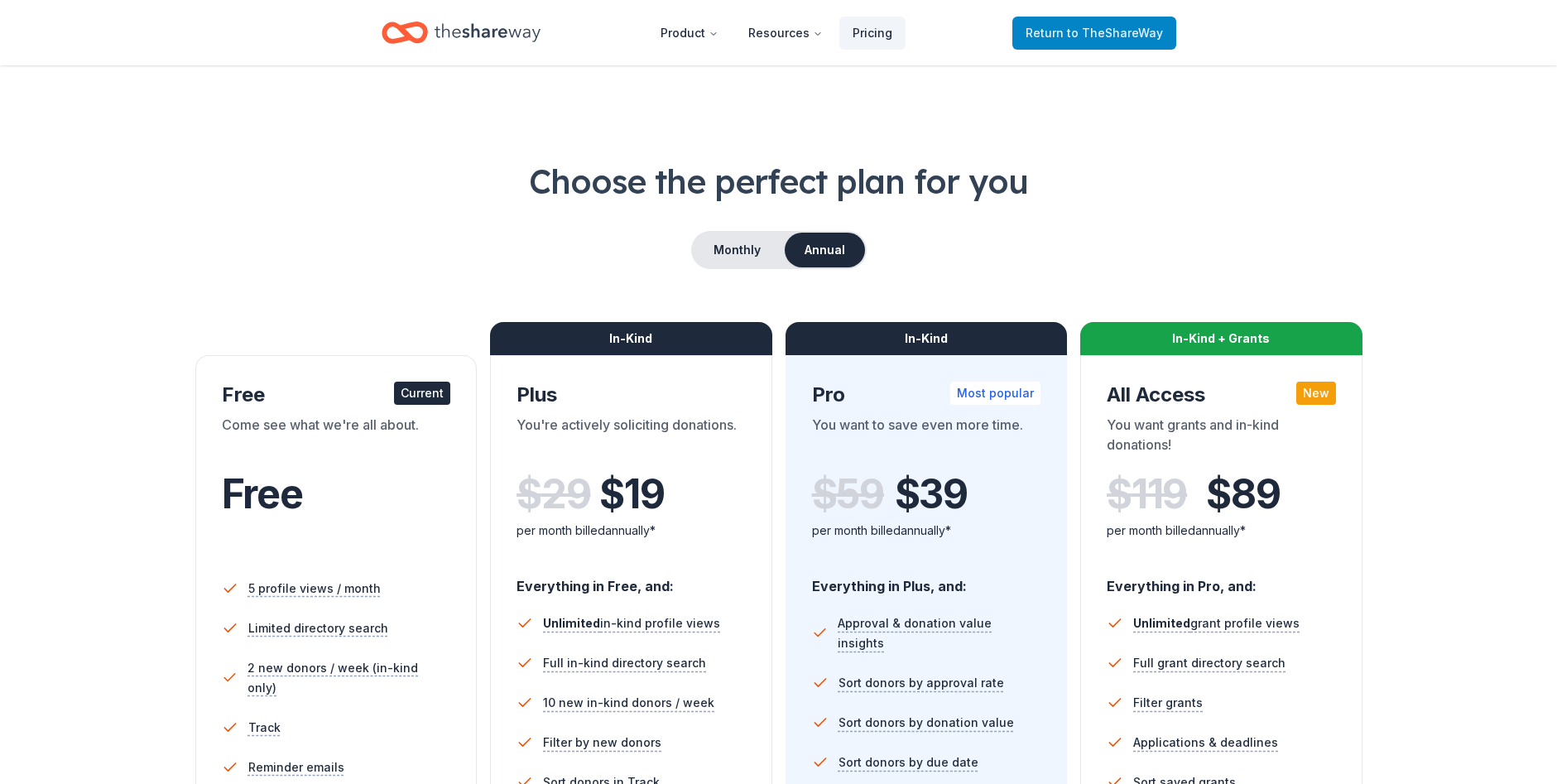
click at [1175, 37] on div "Product Resources Pricing Return to TheShareWay" at bounding box center [779, 32] width 848 height 39
click at [1162, 40] on span "Return to TheShareWay" at bounding box center [1094, 33] width 137 height 20
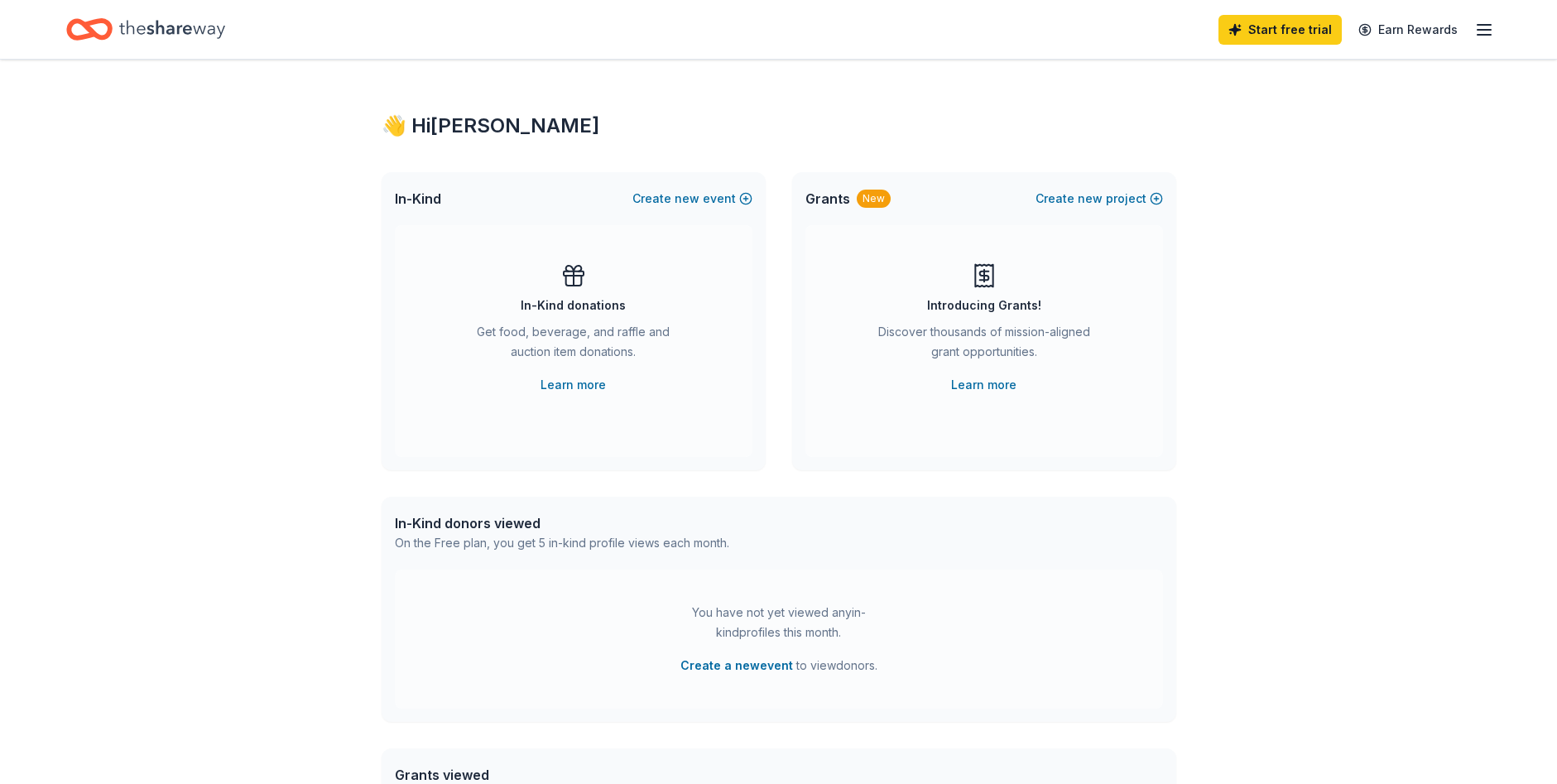
click at [1131, 36] on div "Start free trial Earn Rewards" at bounding box center [778, 29] width 1425 height 39
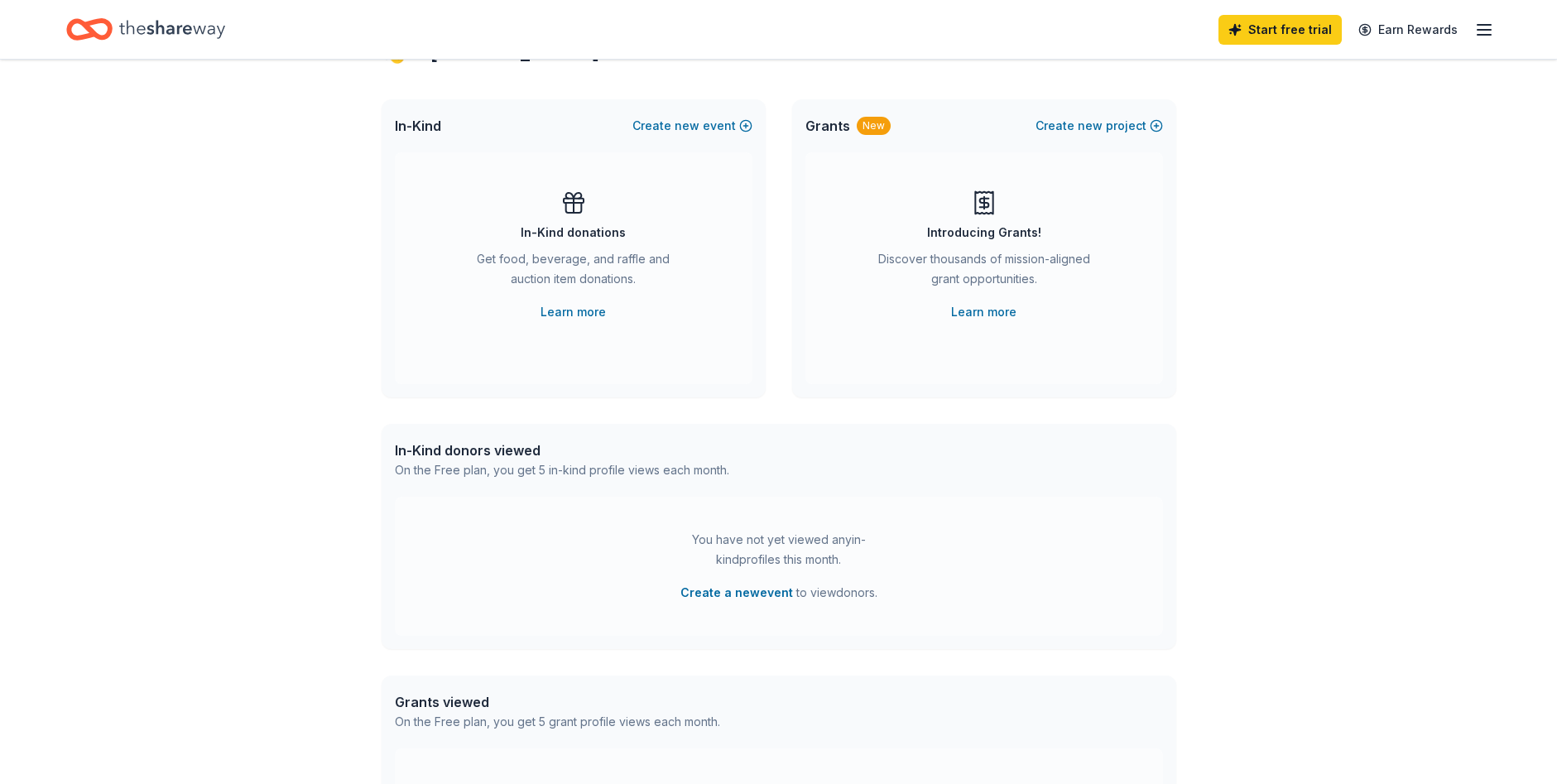
scroll to position [166, 0]
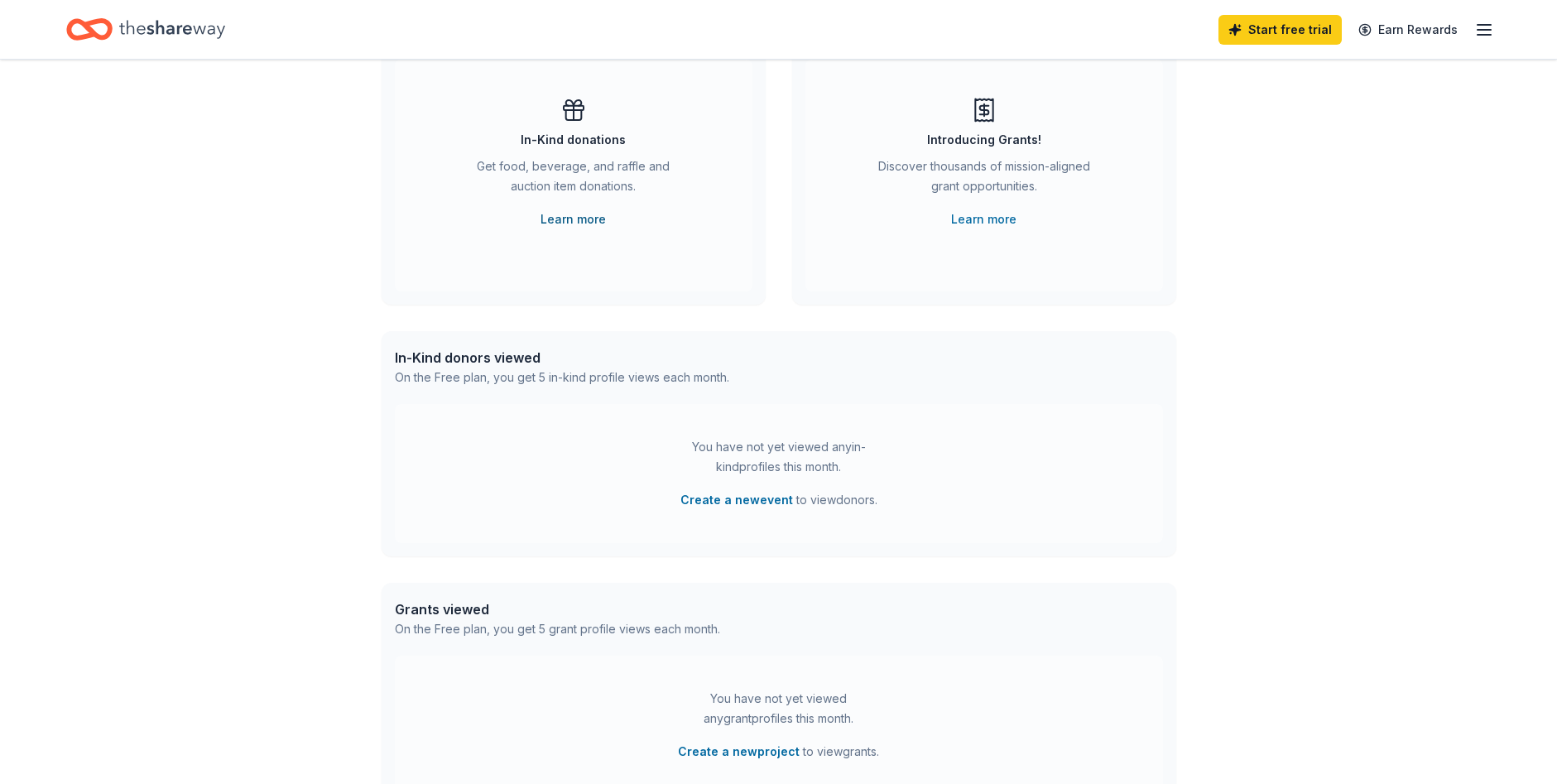
click at [591, 213] on link "Learn more" at bounding box center [573, 219] width 65 height 20
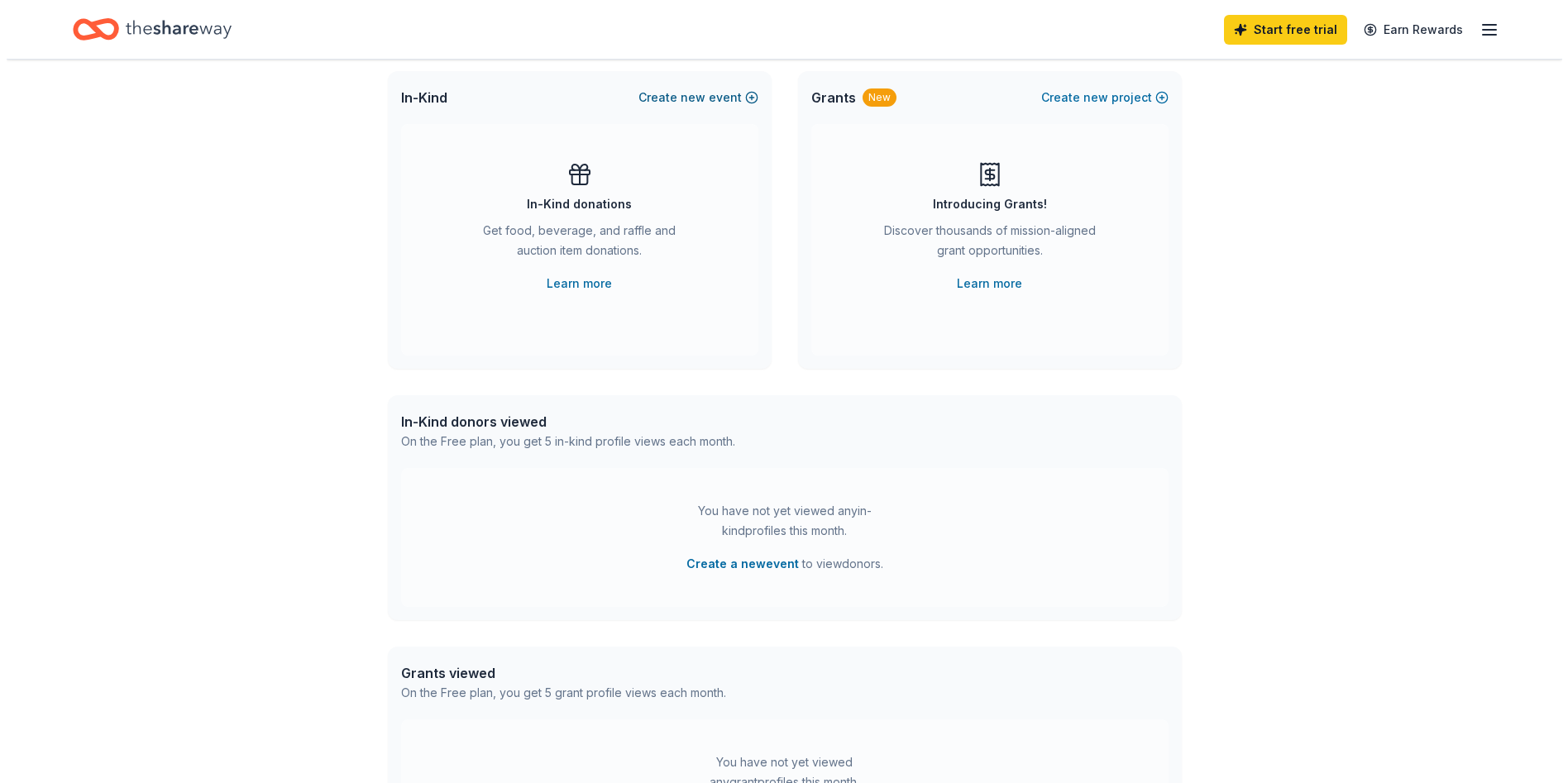
scroll to position [0, 0]
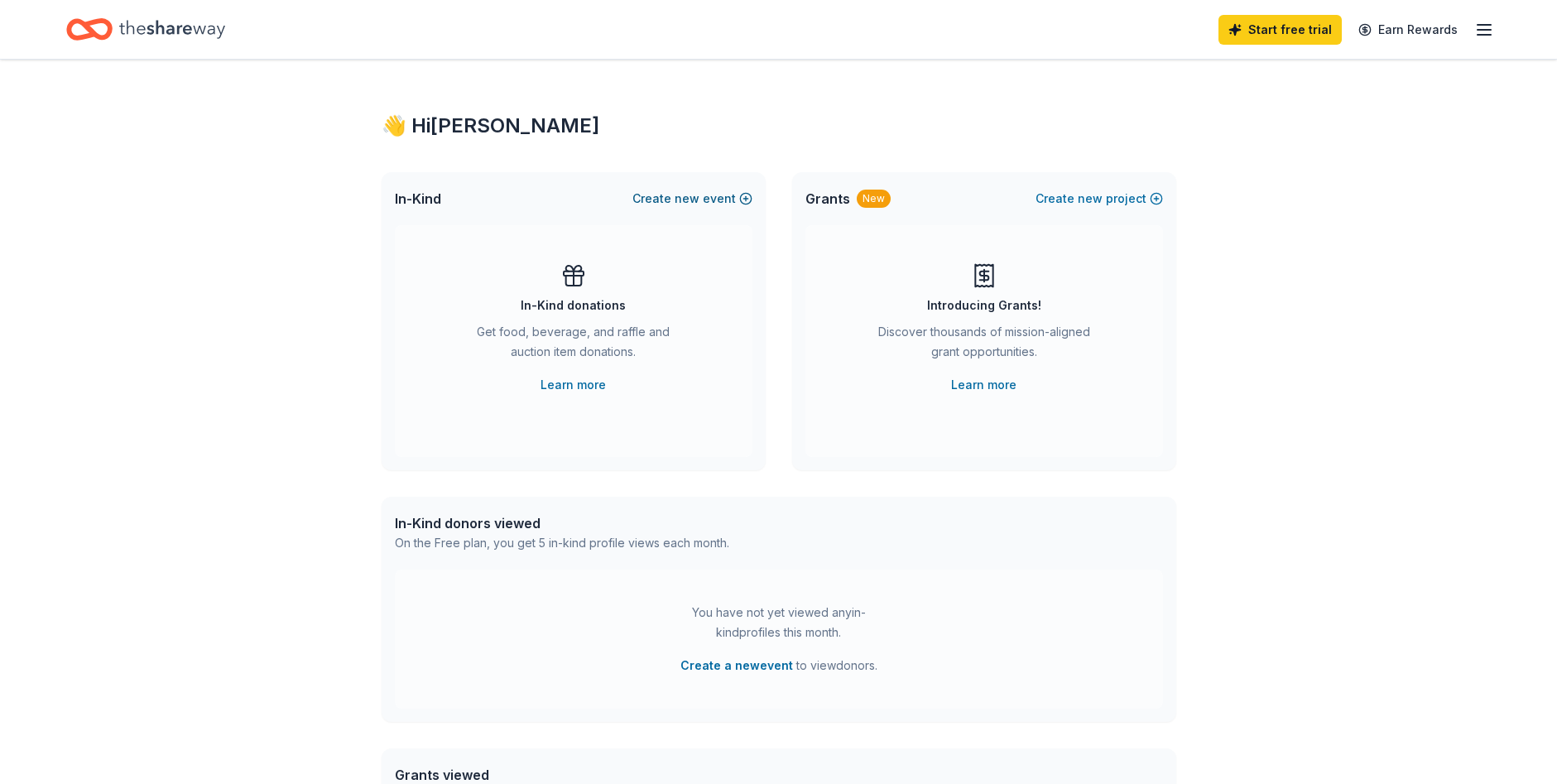
click at [693, 194] on span "new" at bounding box center [687, 198] width 25 height 20
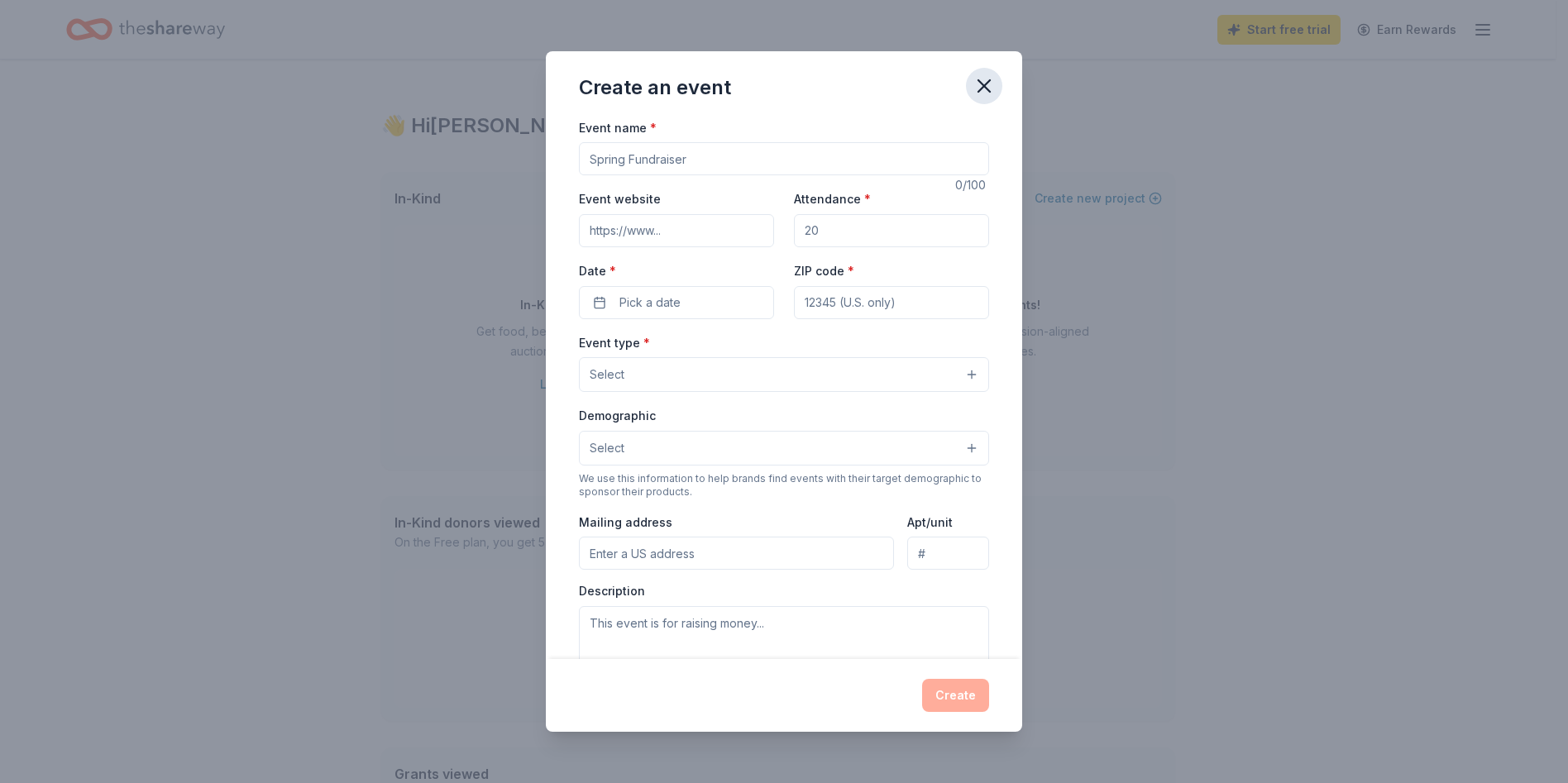
click at [978, 84] on icon "button" at bounding box center [983, 86] width 23 height 23
